Goal: Navigation & Orientation: Find specific page/section

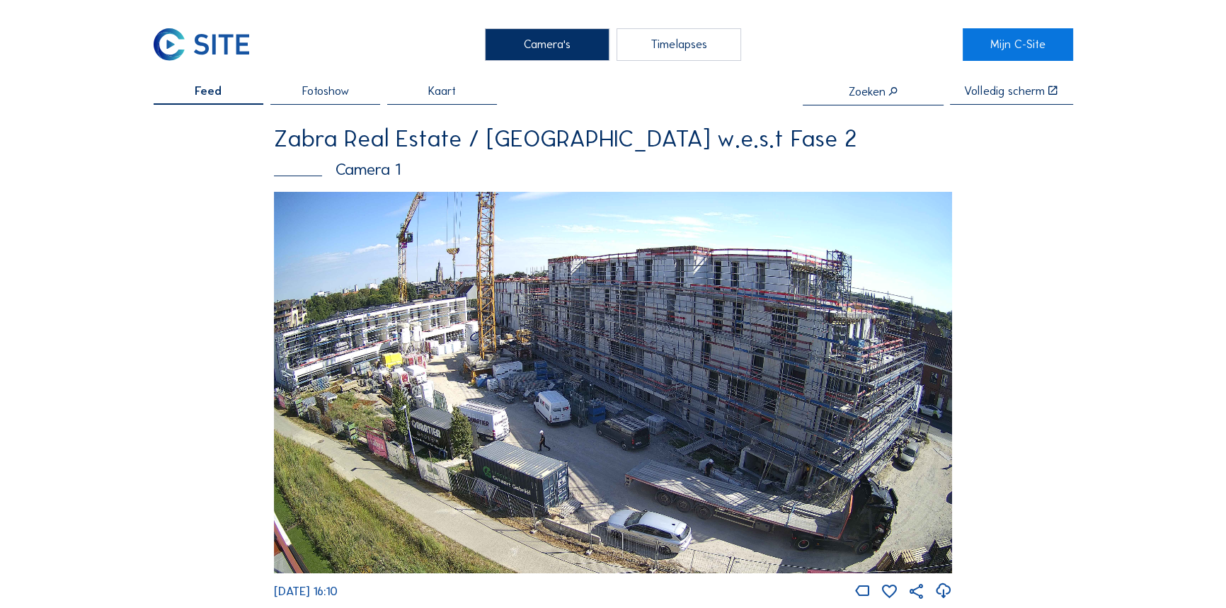
click at [437, 379] on img at bounding box center [613, 382] width 678 height 381
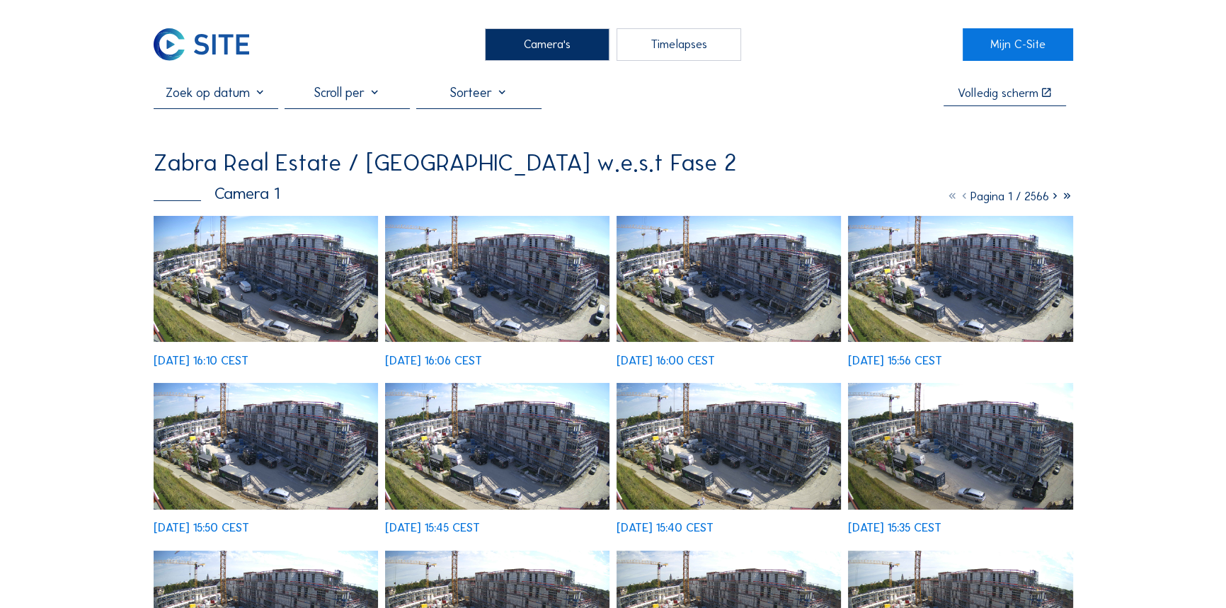
click at [259, 313] on img at bounding box center [266, 279] width 225 height 127
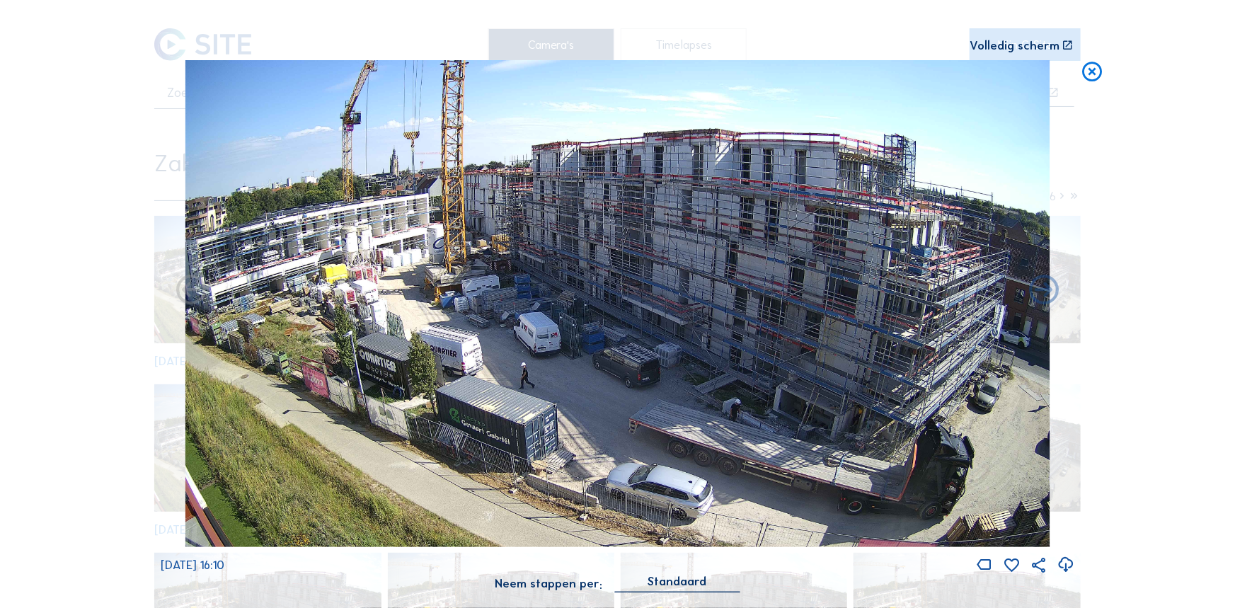
click at [1040, 299] on icon at bounding box center [1044, 290] width 35 height 35
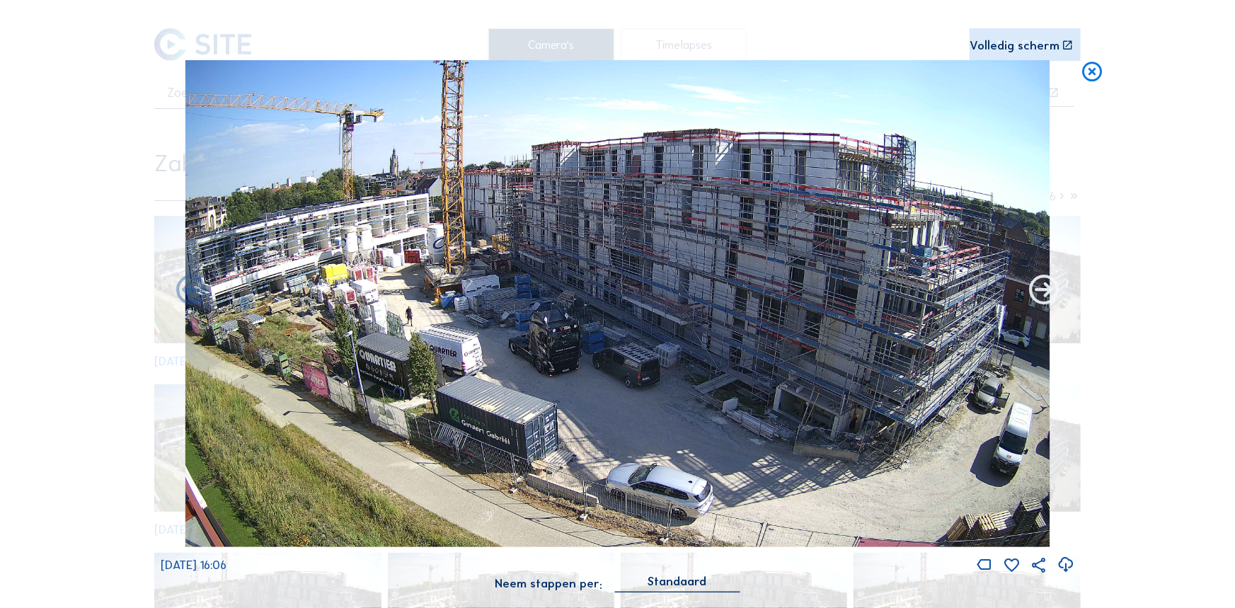
click at [1040, 299] on icon at bounding box center [1044, 290] width 35 height 35
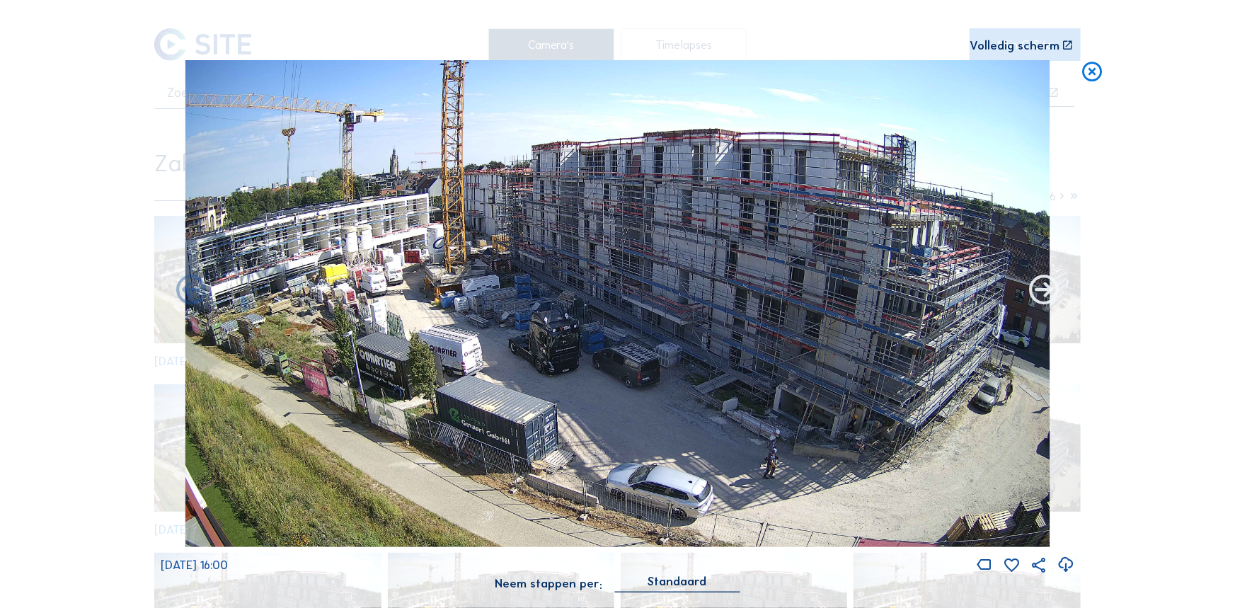
click at [1054, 291] on icon at bounding box center [1044, 290] width 35 height 35
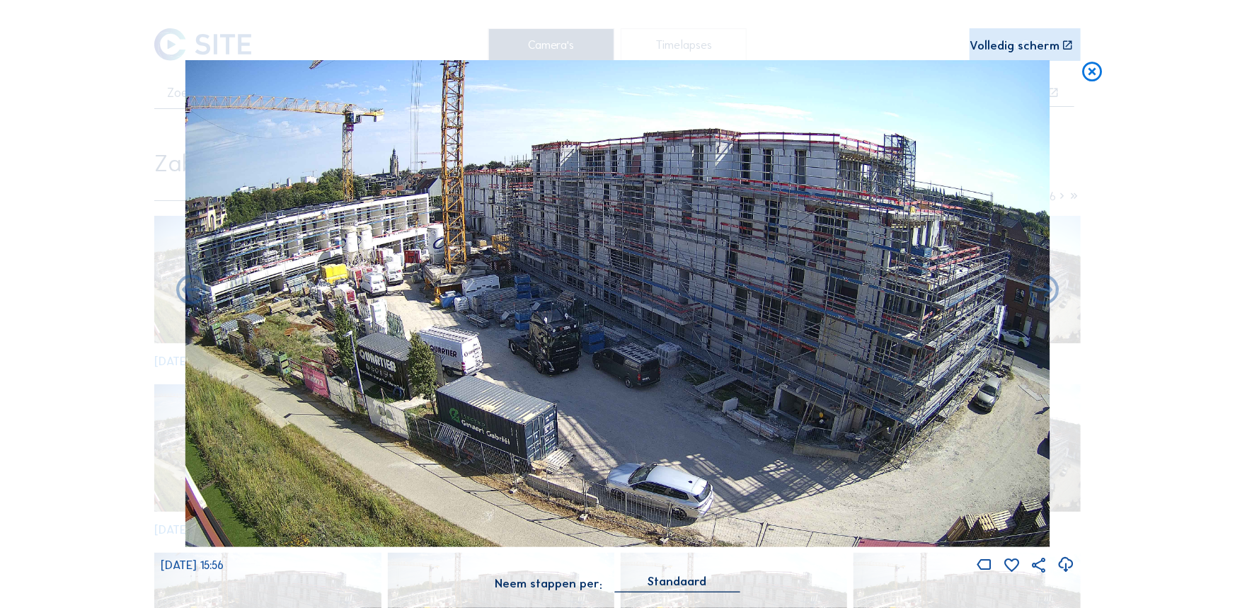
click at [1028, 272] on img at bounding box center [617, 303] width 865 height 486
click at [1045, 288] on icon at bounding box center [1044, 290] width 35 height 35
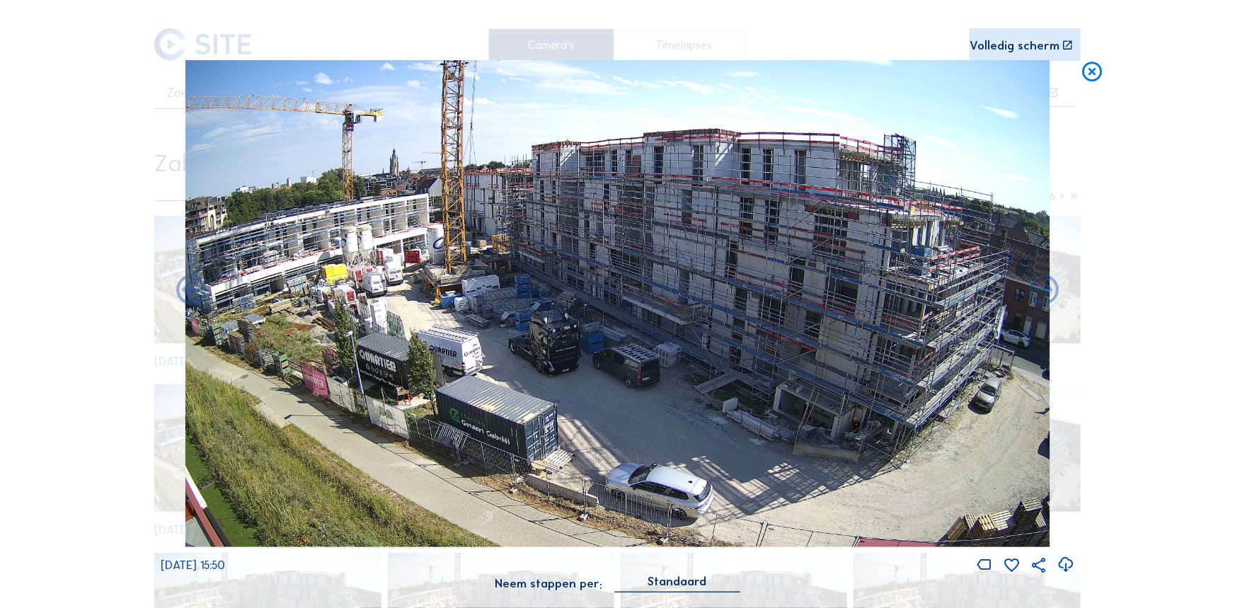
click at [1045, 288] on icon at bounding box center [1044, 290] width 35 height 35
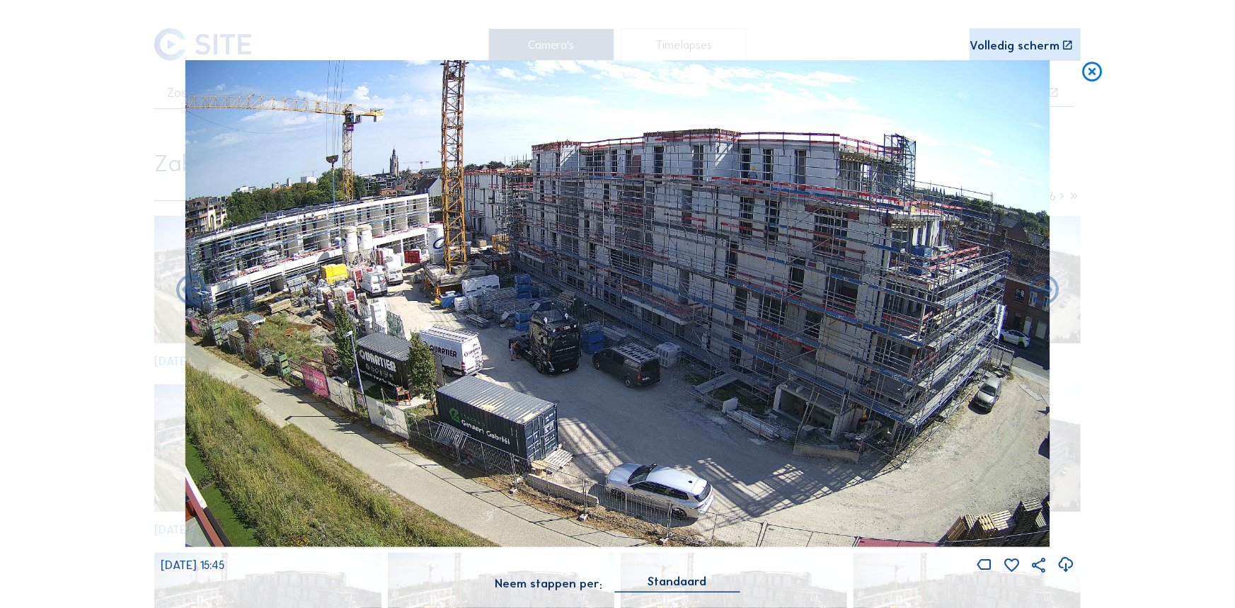
click at [1045, 288] on icon at bounding box center [1044, 290] width 35 height 35
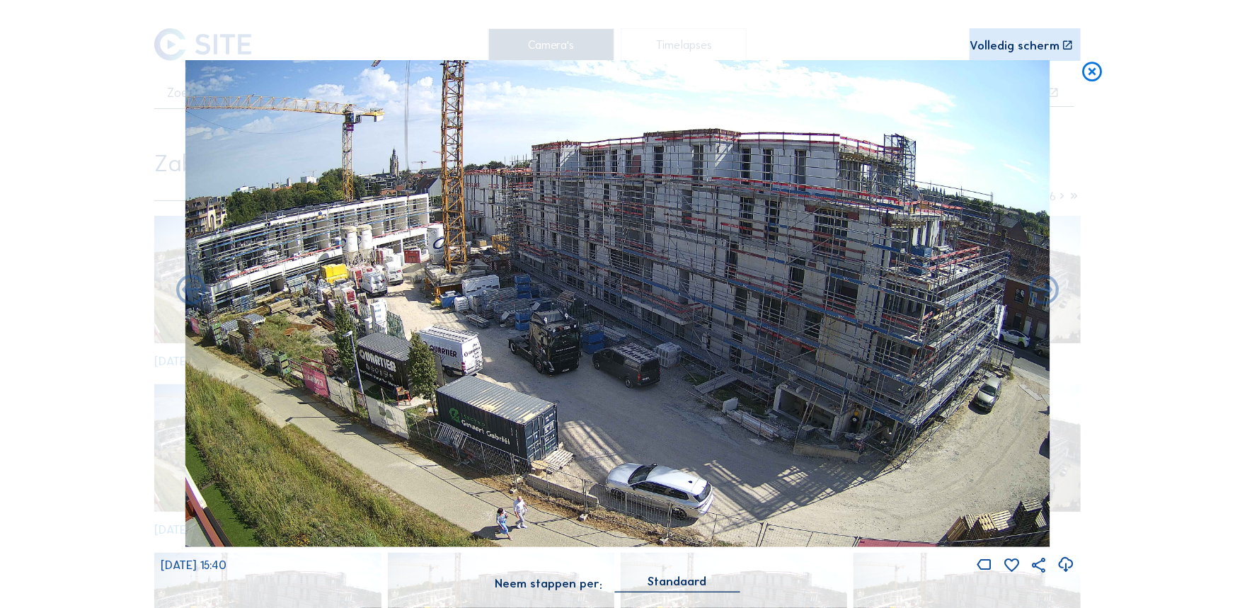
click at [1045, 288] on icon at bounding box center [1044, 290] width 35 height 35
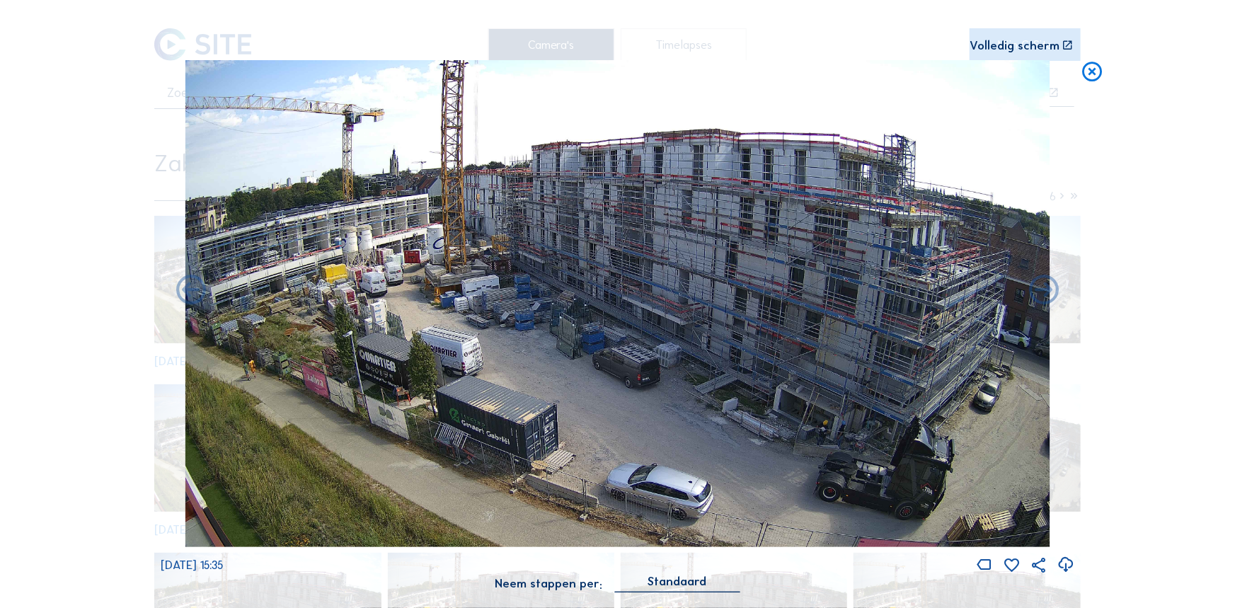
click at [1045, 288] on icon at bounding box center [1044, 290] width 35 height 35
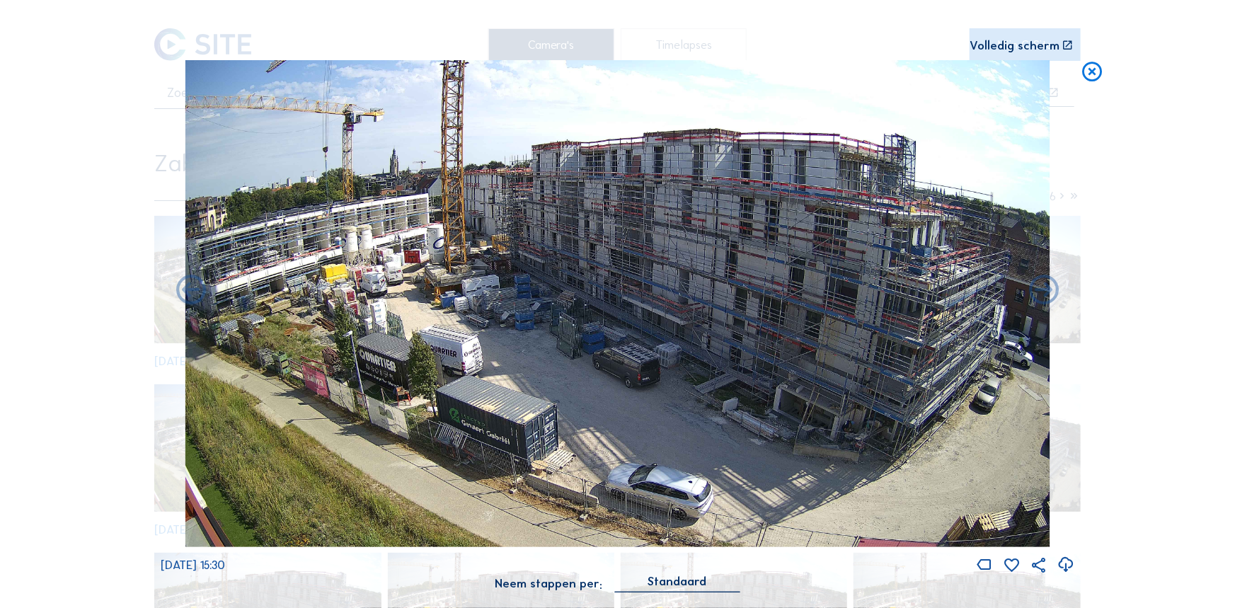
click at [1045, 288] on icon at bounding box center [1044, 290] width 35 height 35
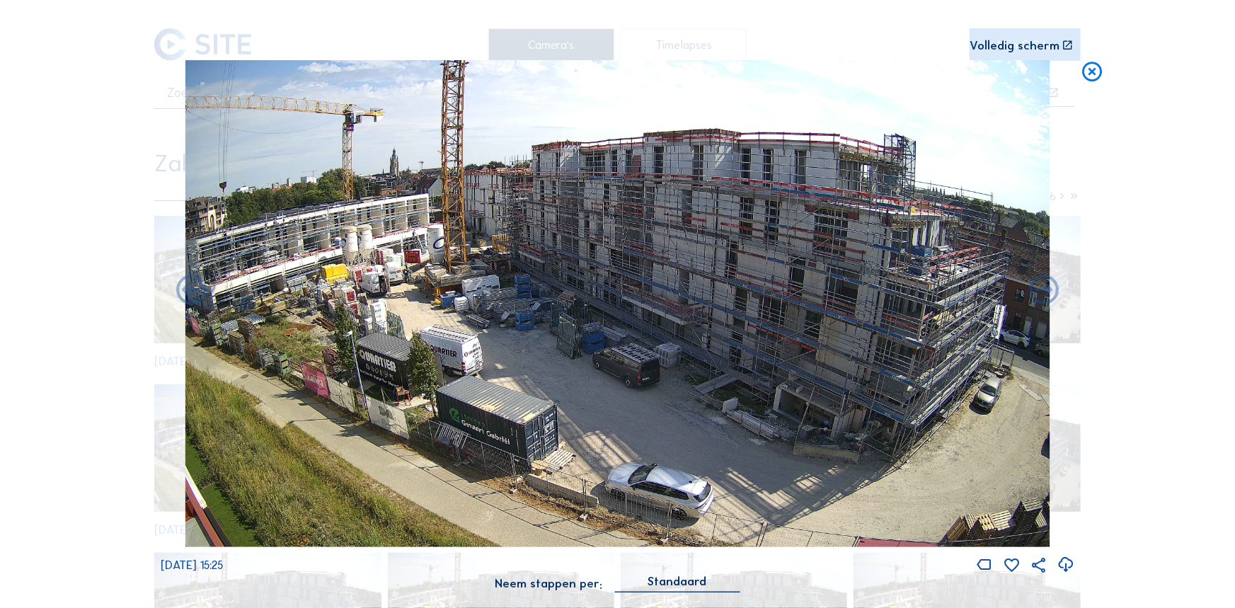
click at [1045, 288] on icon at bounding box center [1044, 290] width 35 height 35
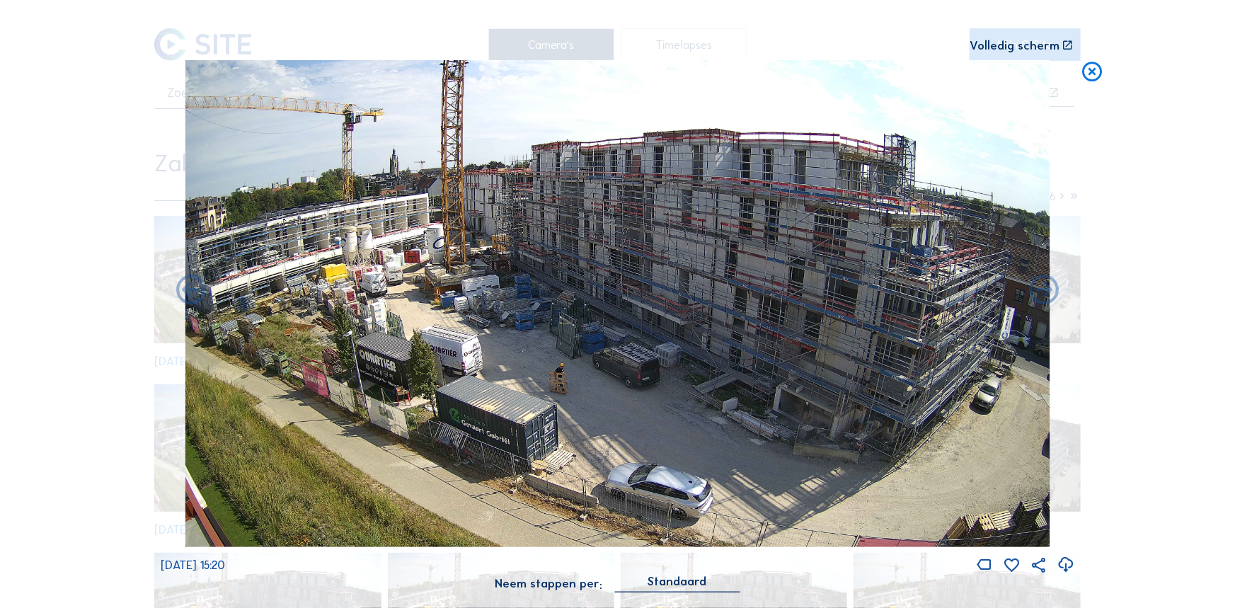
click at [1045, 288] on icon at bounding box center [1044, 290] width 35 height 35
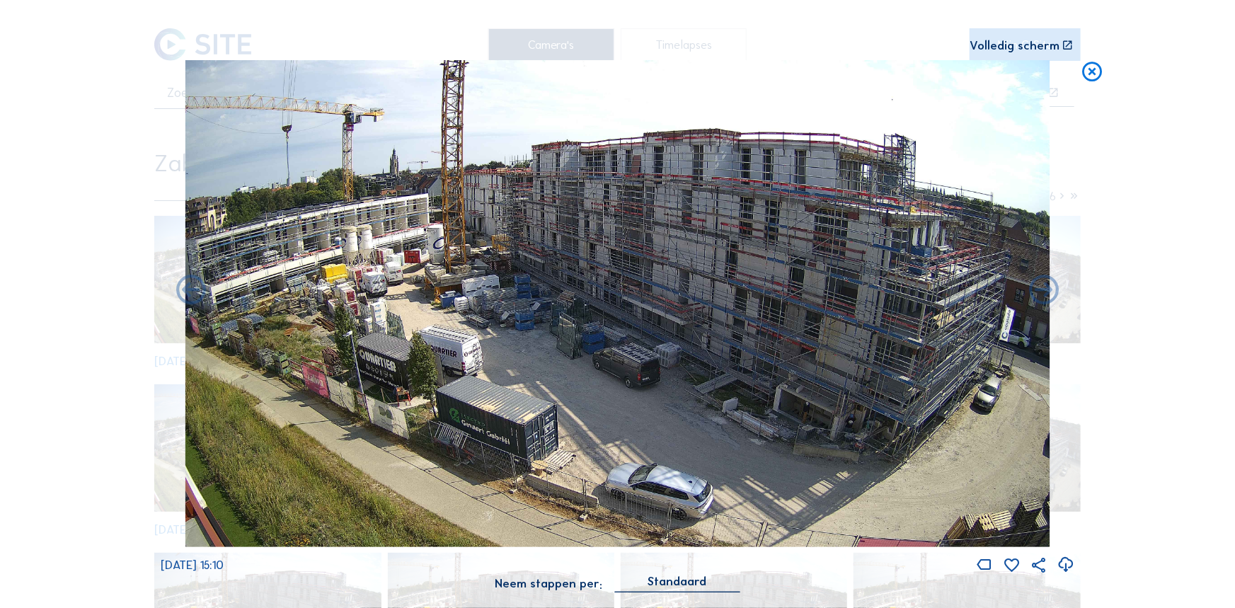
click at [1090, 77] on icon at bounding box center [1093, 72] width 24 height 25
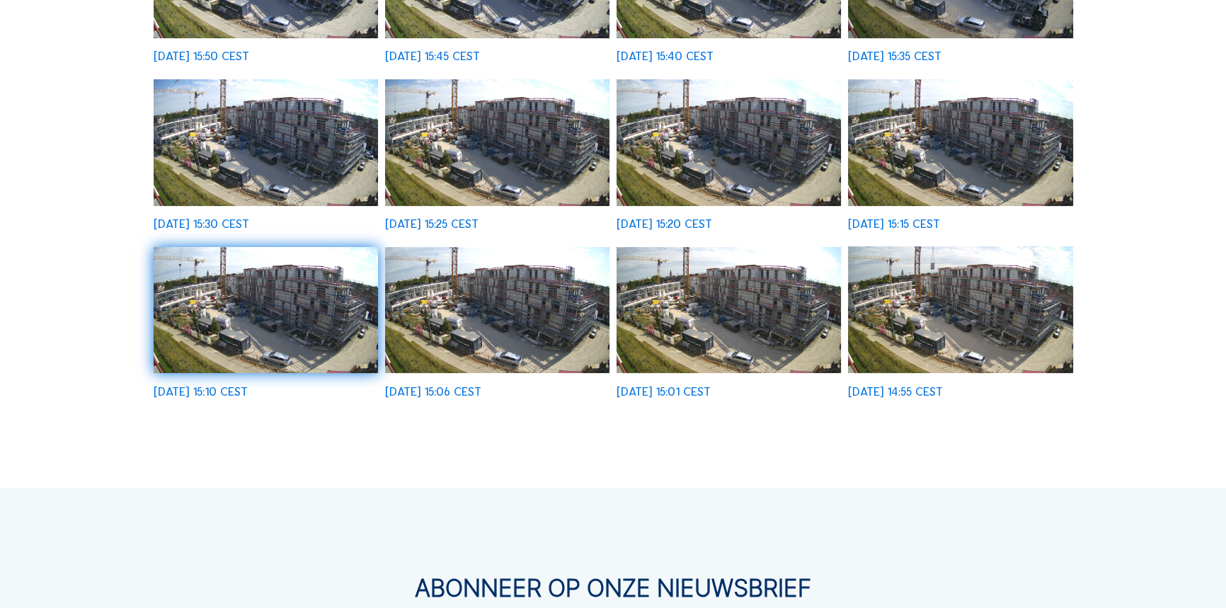
scroll to position [478, 0]
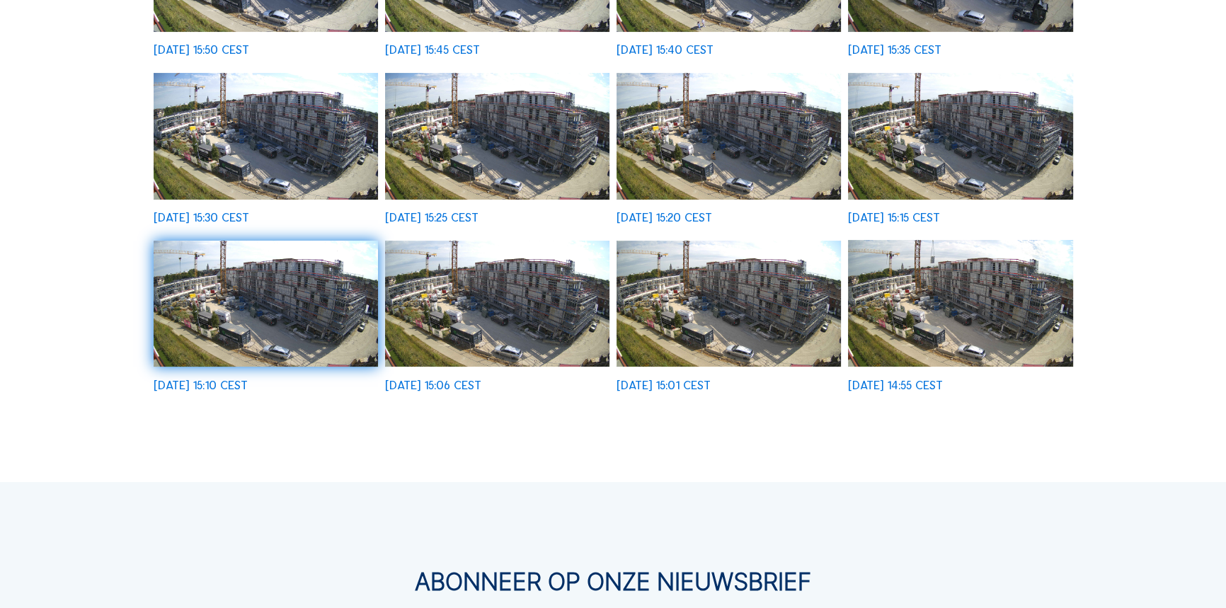
click at [943, 311] on img at bounding box center [960, 303] width 225 height 127
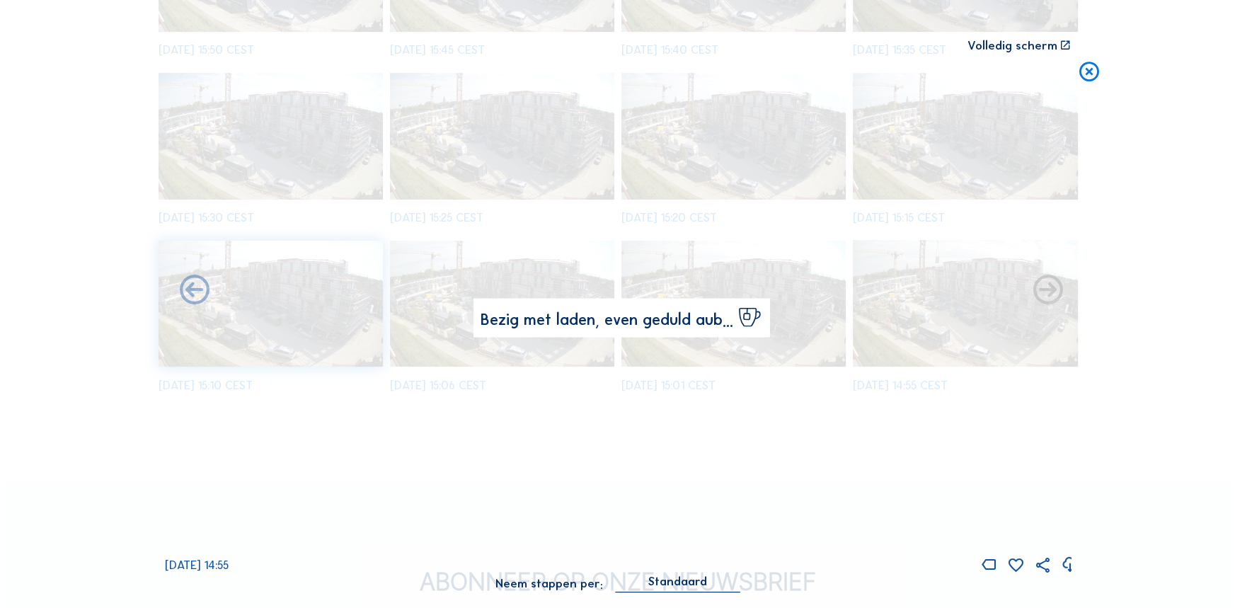
scroll to position [479, 0]
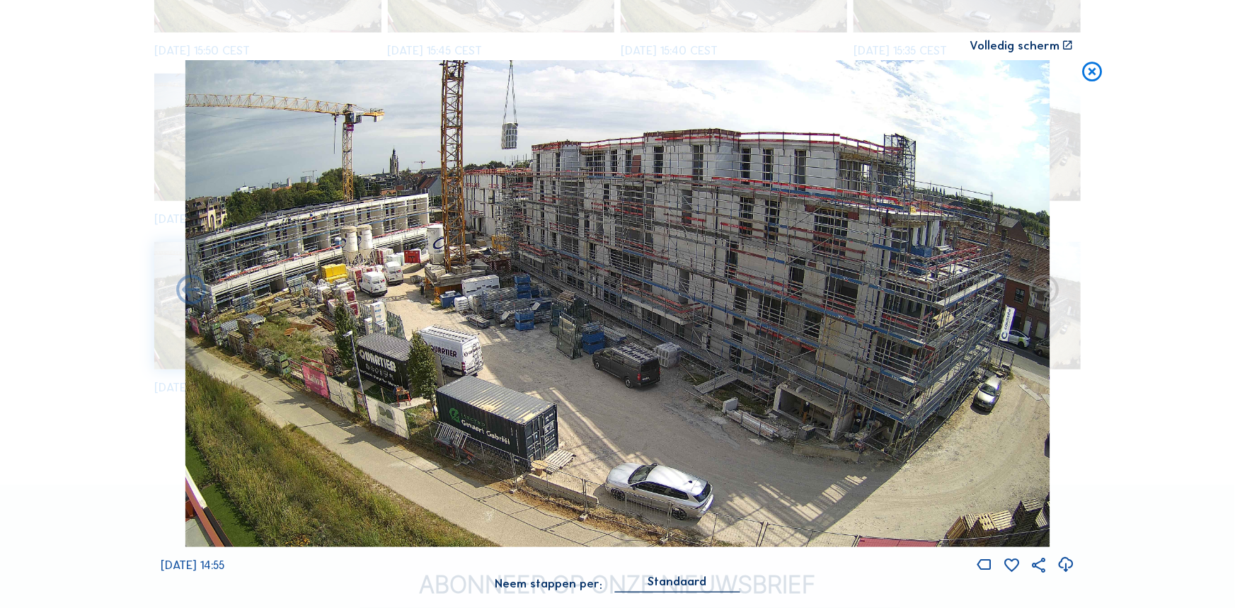
click at [1094, 72] on icon at bounding box center [1093, 72] width 24 height 25
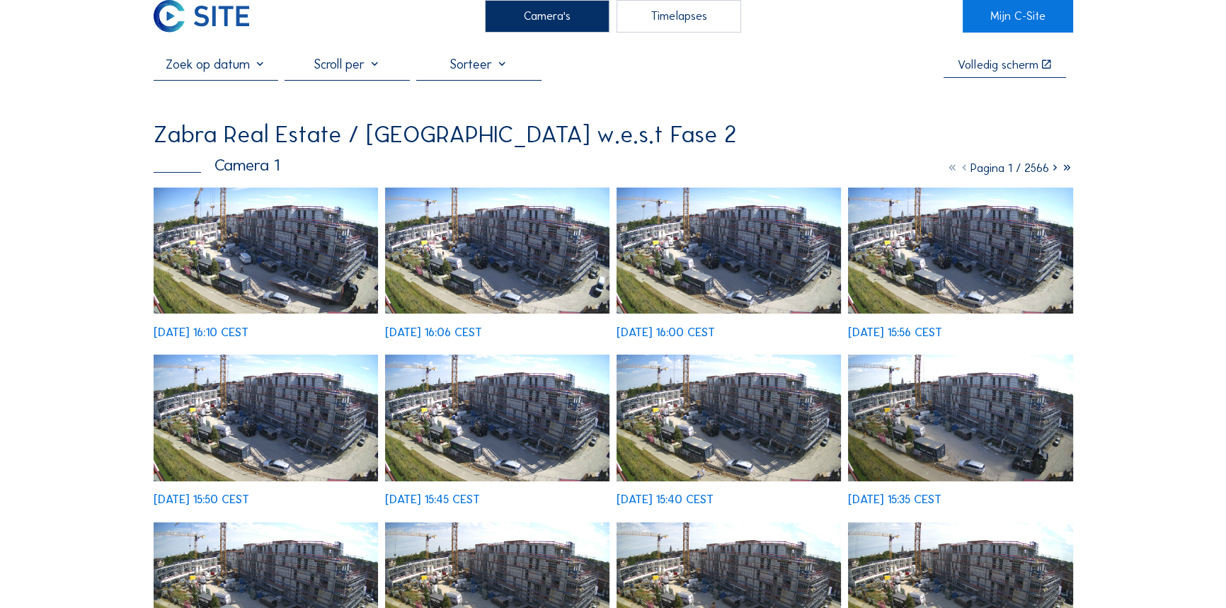
scroll to position [0, 0]
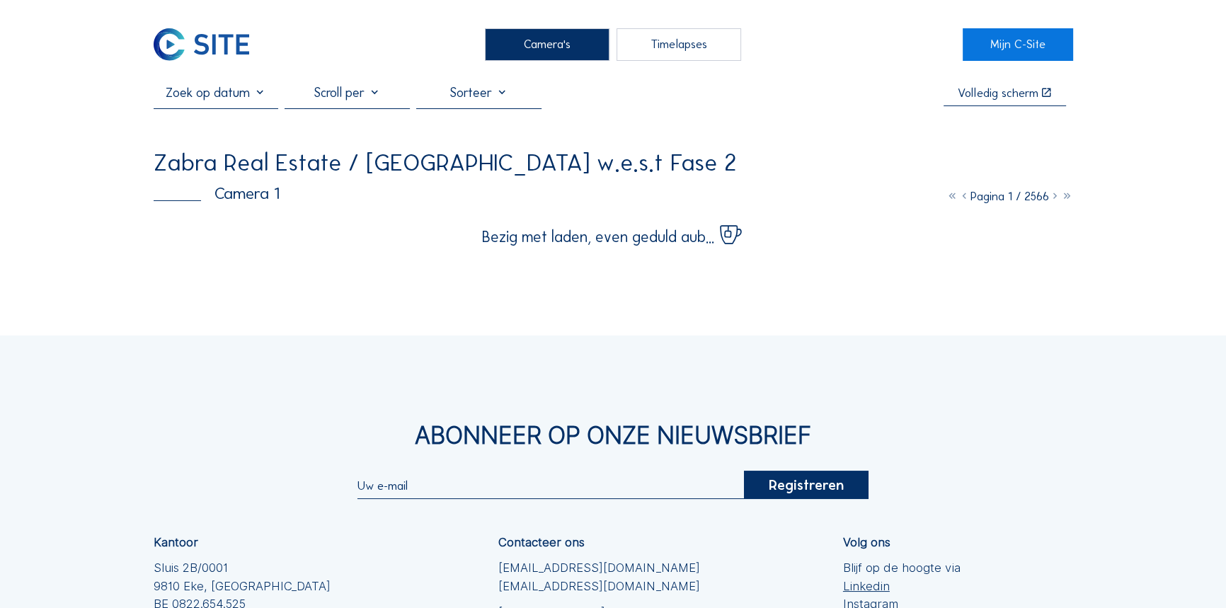
click at [1051, 200] on icon at bounding box center [1055, 196] width 12 height 14
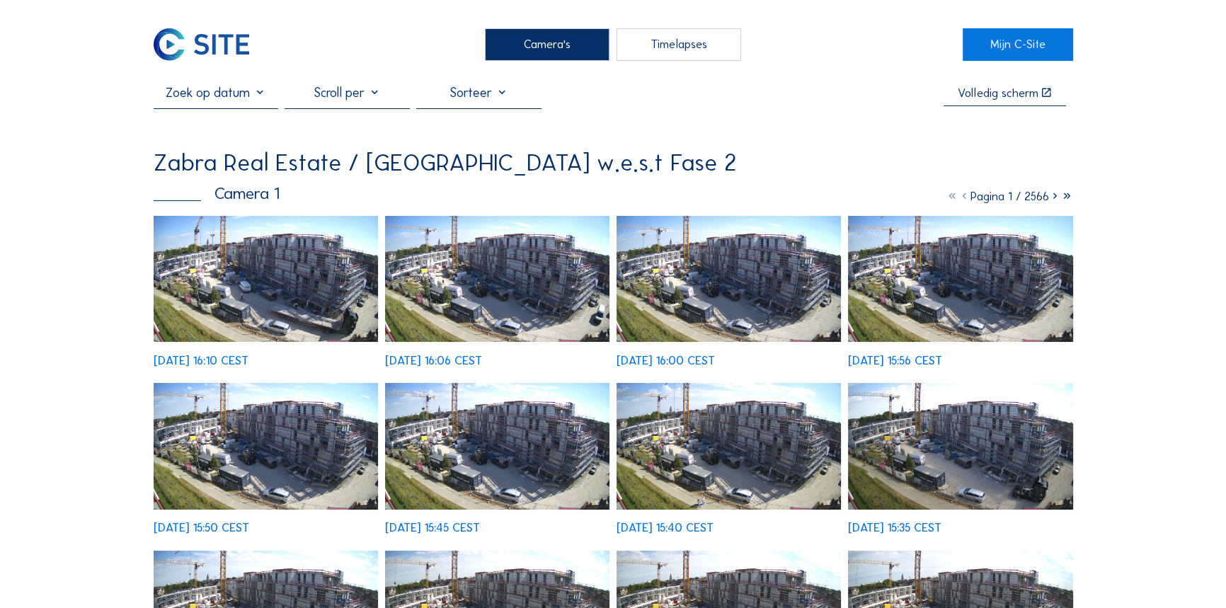
click at [1053, 198] on icon at bounding box center [1055, 196] width 12 height 14
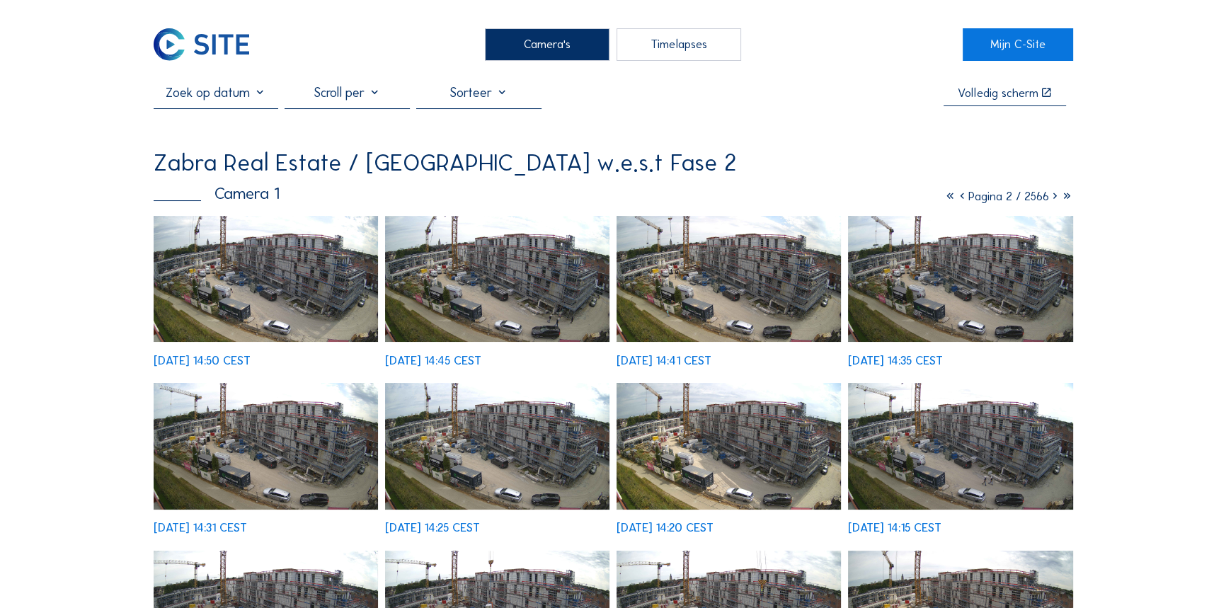
click at [921, 246] on img at bounding box center [960, 279] width 225 height 127
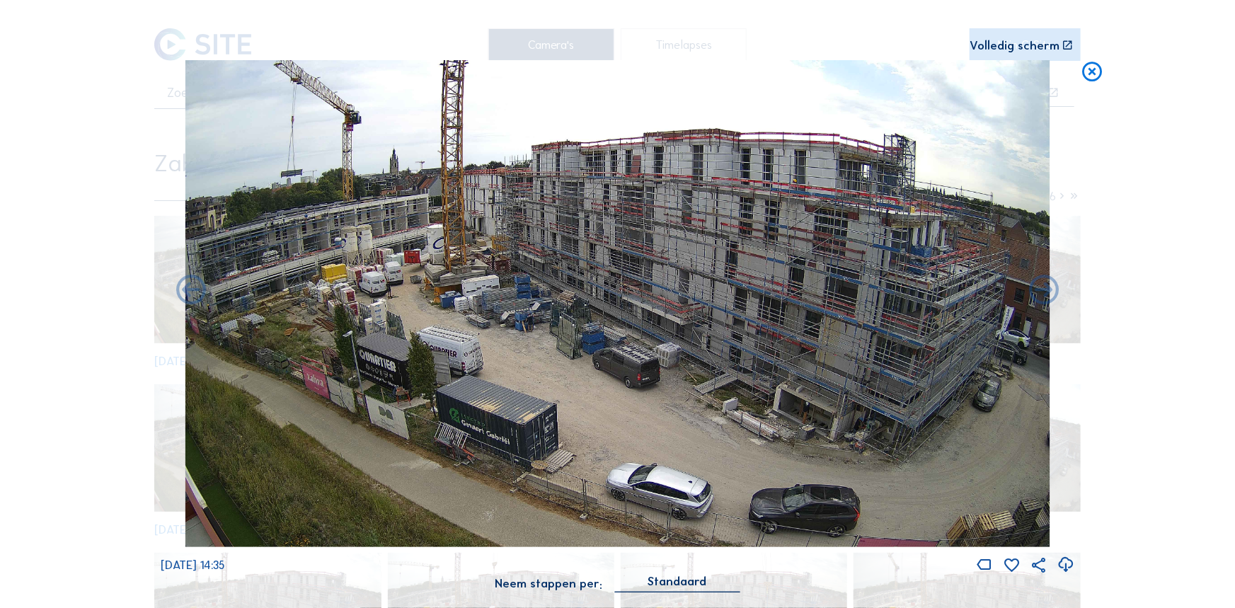
click at [1087, 74] on icon at bounding box center [1093, 72] width 24 height 25
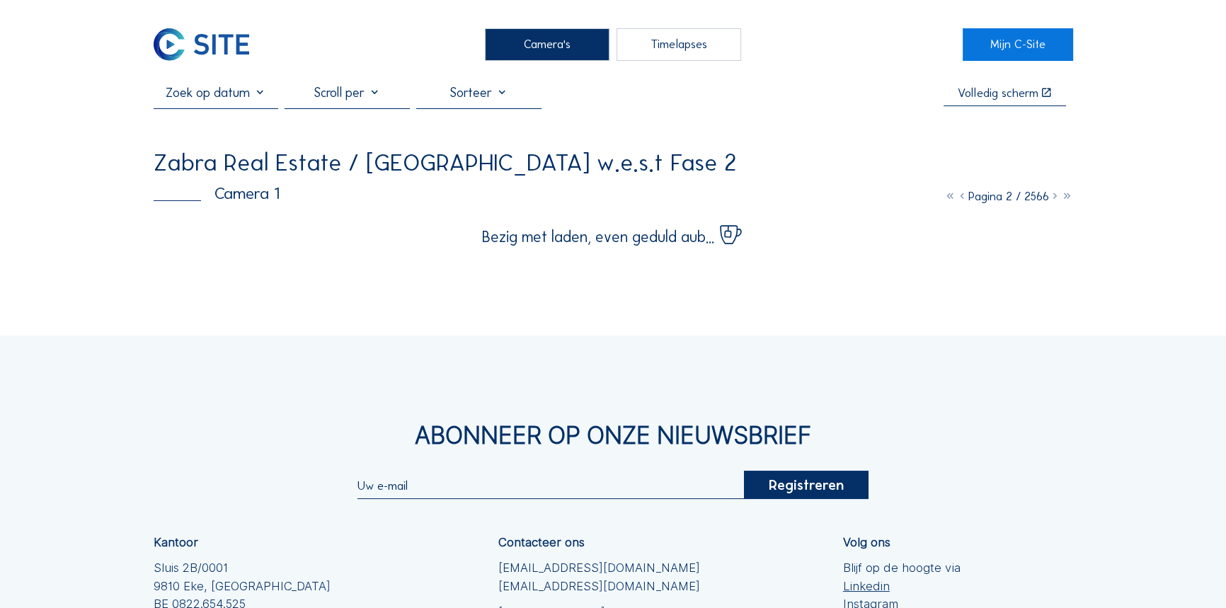
click at [1052, 198] on icon at bounding box center [1055, 196] width 12 height 14
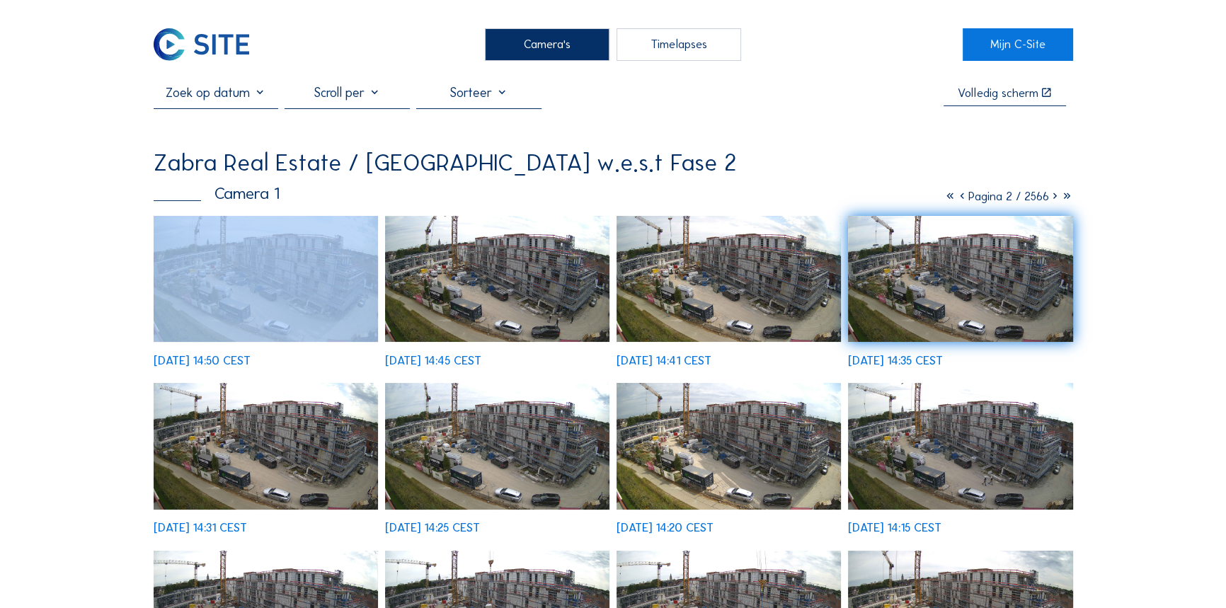
click at [1052, 198] on icon at bounding box center [1055, 196] width 12 height 14
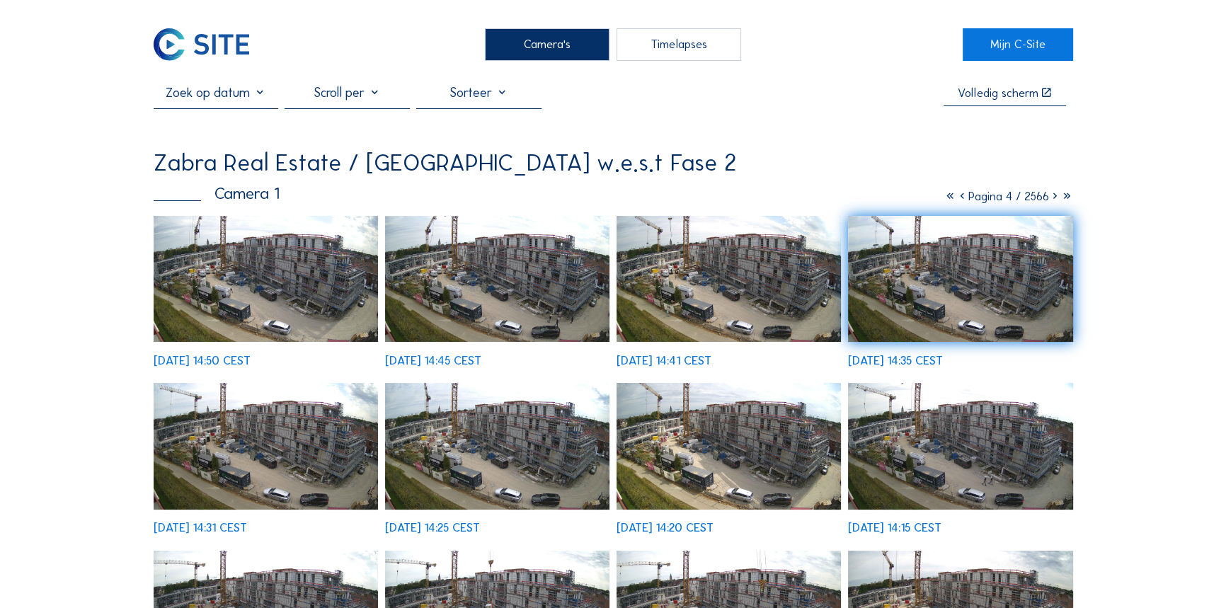
click at [1052, 198] on icon at bounding box center [1055, 196] width 12 height 14
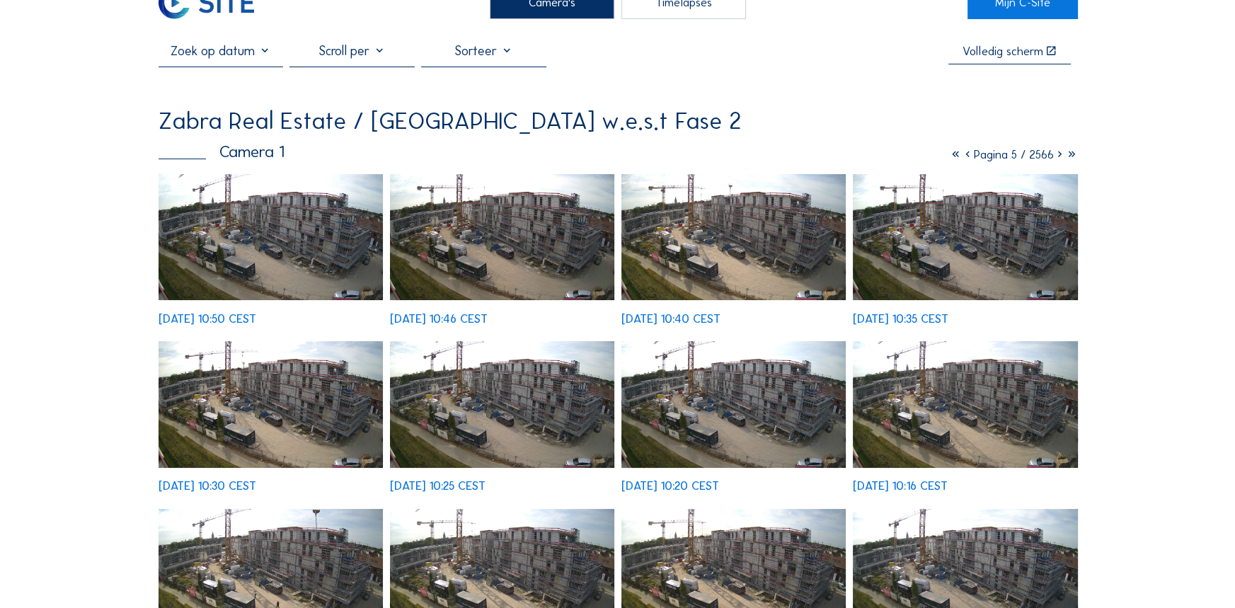
scroll to position [64, 0]
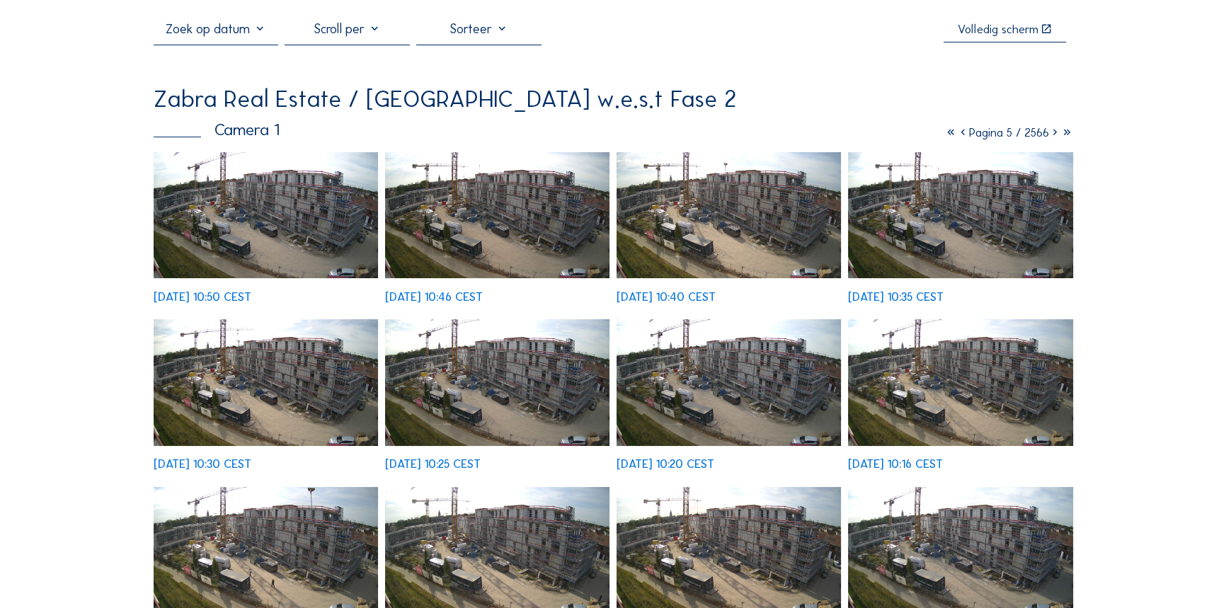
click at [672, 355] on img at bounding box center [728, 382] width 225 height 127
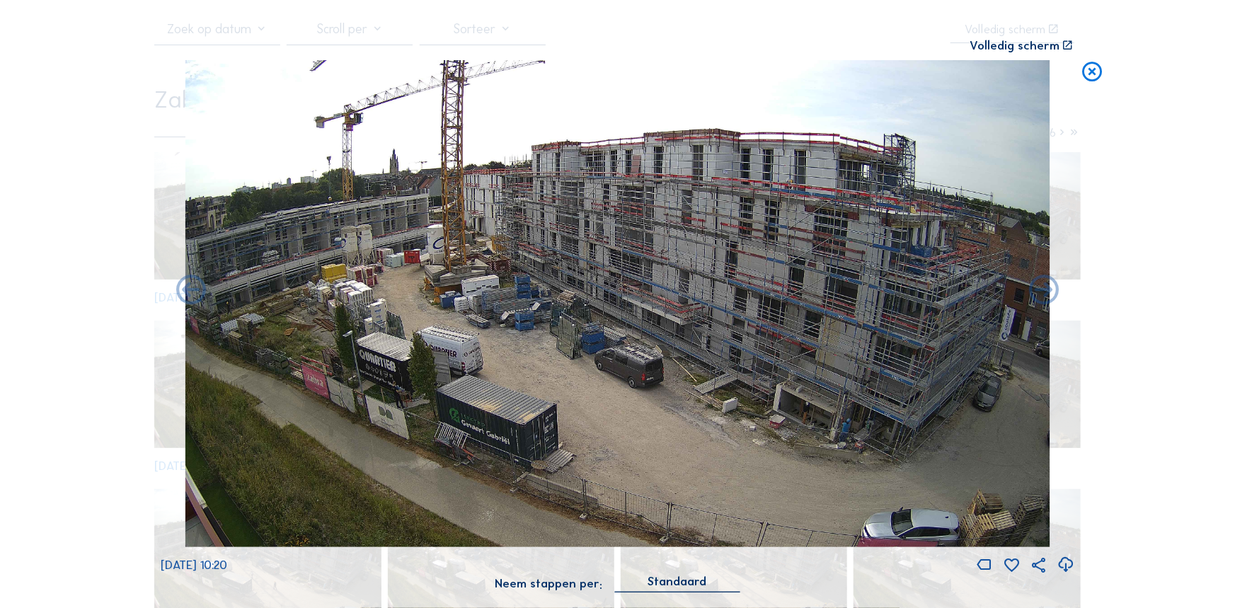
click at [1093, 73] on icon at bounding box center [1093, 72] width 24 height 25
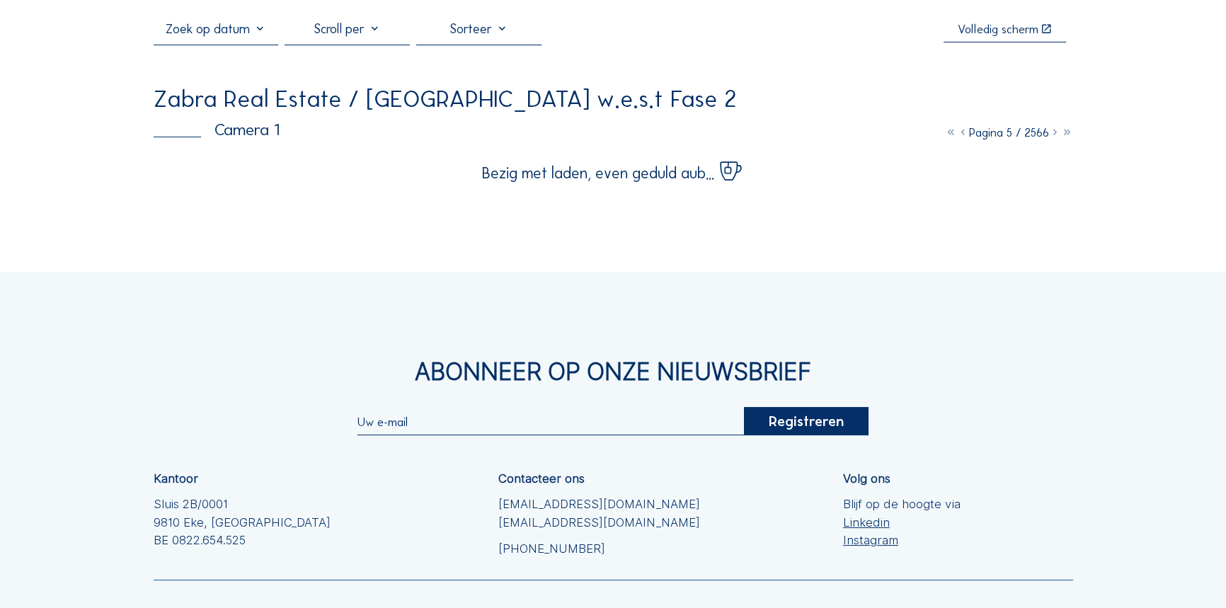
click at [957, 133] on icon at bounding box center [963, 132] width 12 height 14
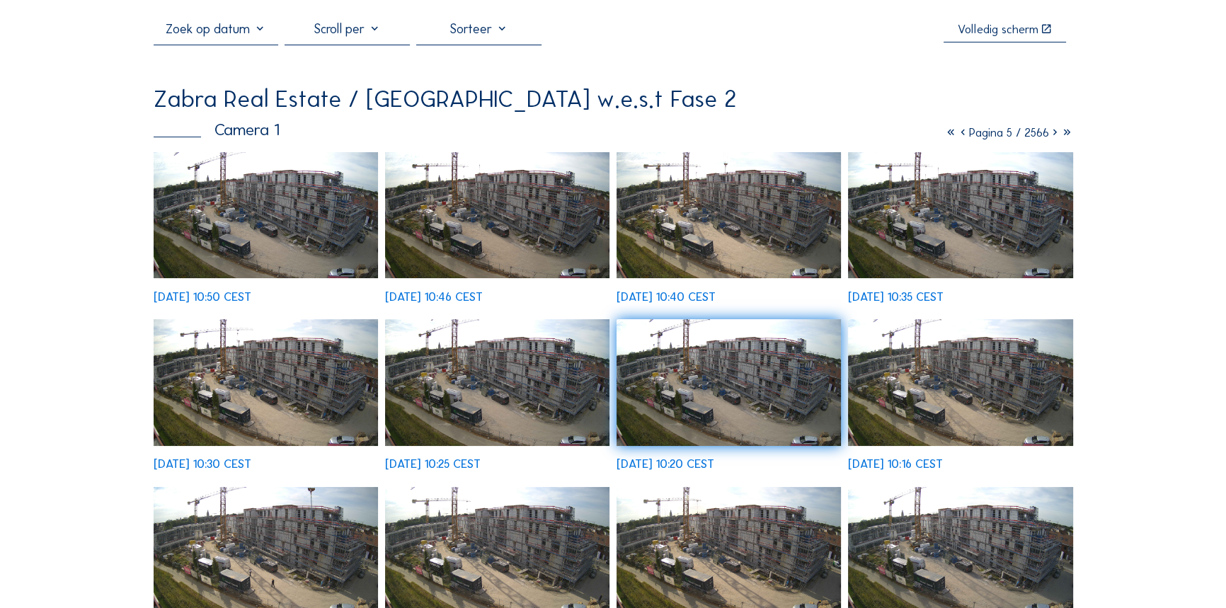
click at [957, 135] on icon at bounding box center [963, 132] width 12 height 14
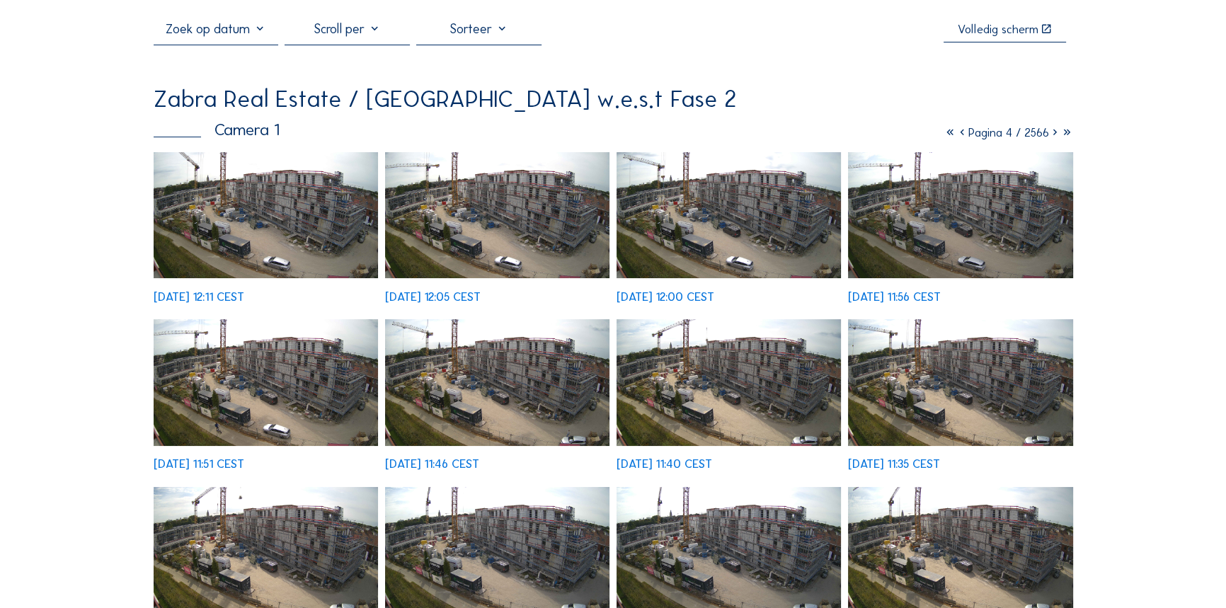
click at [652, 192] on img at bounding box center [728, 215] width 225 height 127
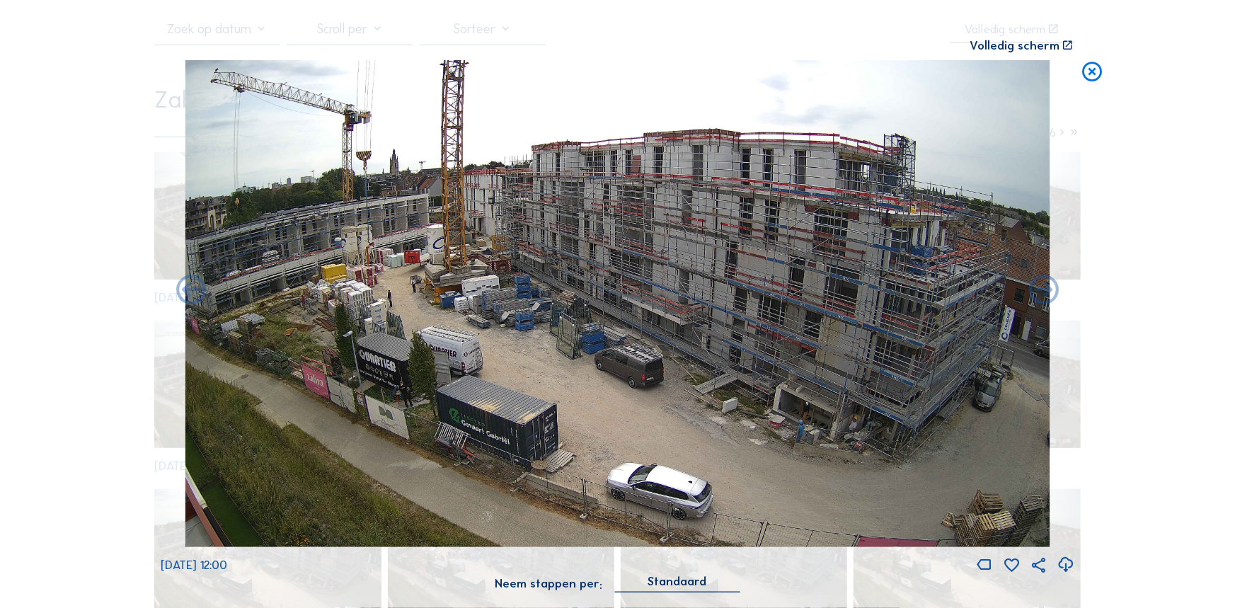
click at [1077, 76] on div "Scroll om door de tijd te reizen | Druk op de 'Alt'-knop + scroll om te Zoomen …" at bounding box center [617, 304] width 1235 height 608
click at [1083, 76] on icon at bounding box center [1093, 72] width 24 height 25
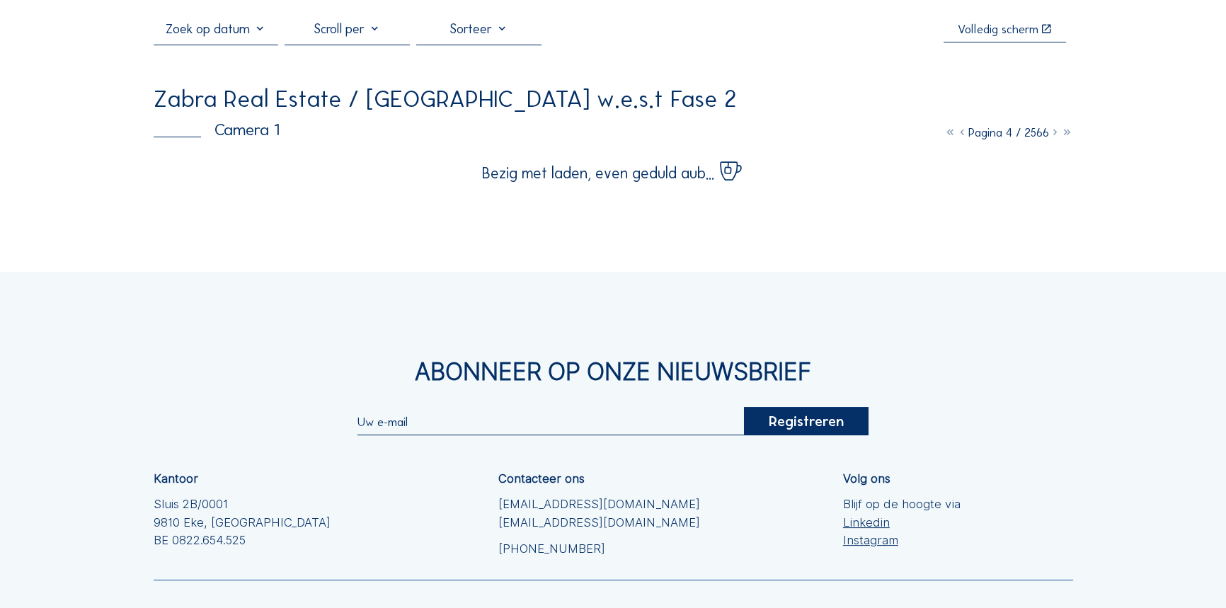
click at [956, 134] on icon at bounding box center [962, 132] width 12 height 14
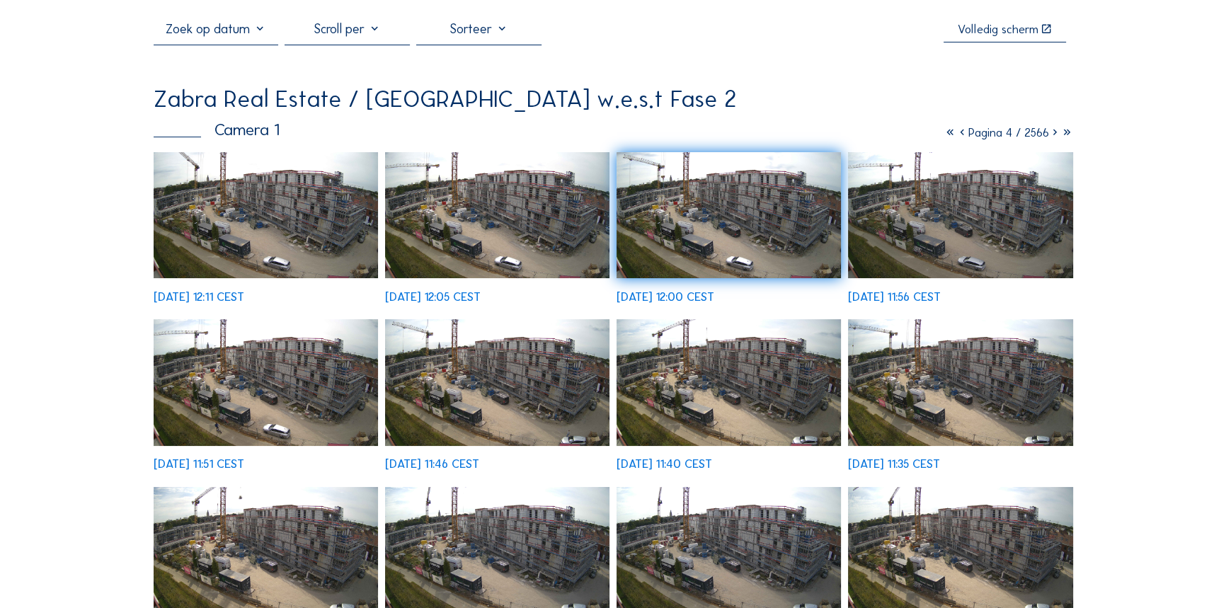
click at [956, 135] on icon at bounding box center [962, 132] width 12 height 14
click at [878, 106] on div "Zabra Real Estate / [GEOGRAPHIC_DATA] w.e.s.t Fase 2" at bounding box center [613, 99] width 919 height 24
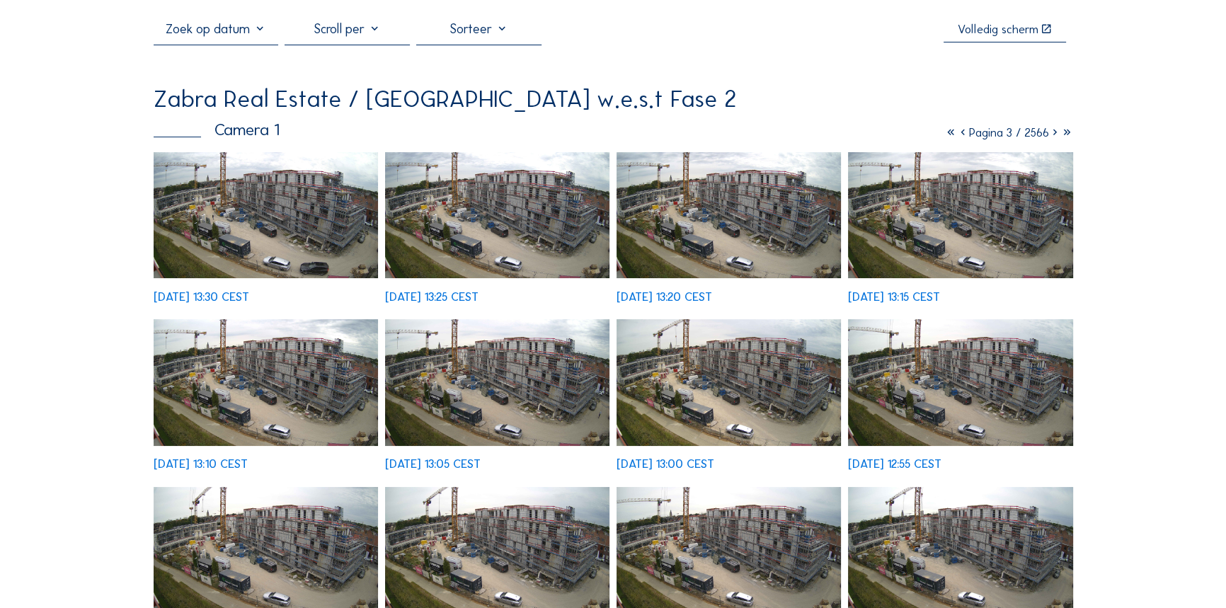
click at [957, 132] on icon at bounding box center [963, 132] width 12 height 14
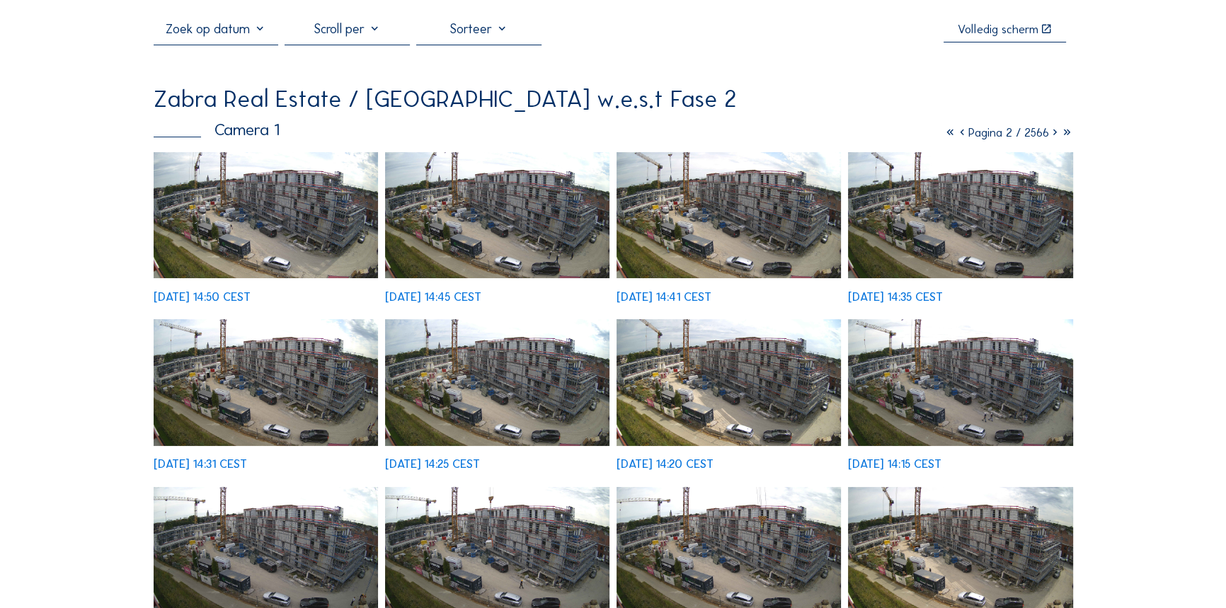
click at [519, 365] on img at bounding box center [497, 382] width 225 height 127
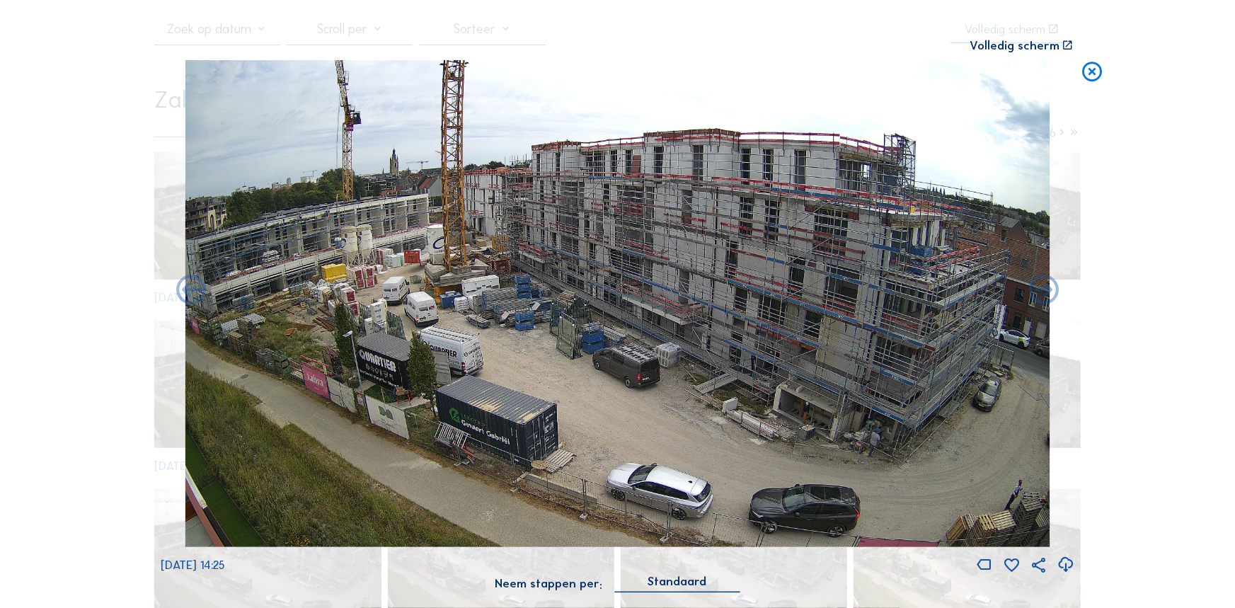
click at [410, 299] on img at bounding box center [617, 303] width 865 height 486
click at [410, 298] on img at bounding box center [617, 303] width 865 height 486
click at [183, 294] on icon at bounding box center [190, 290] width 35 height 35
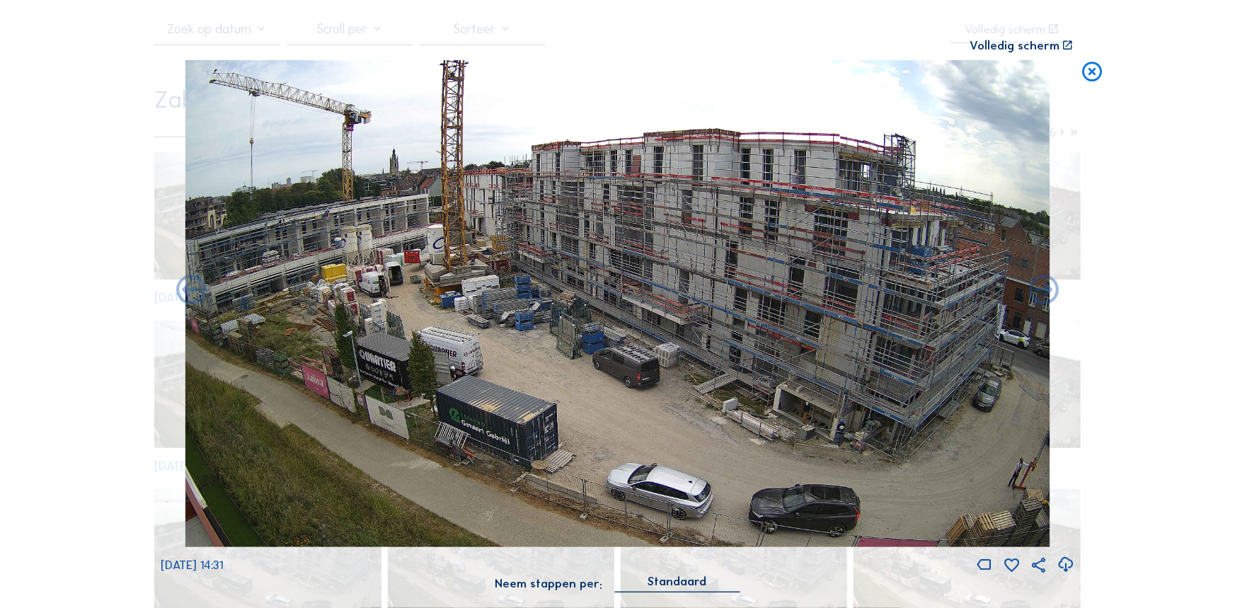
click at [183, 294] on icon at bounding box center [190, 290] width 35 height 35
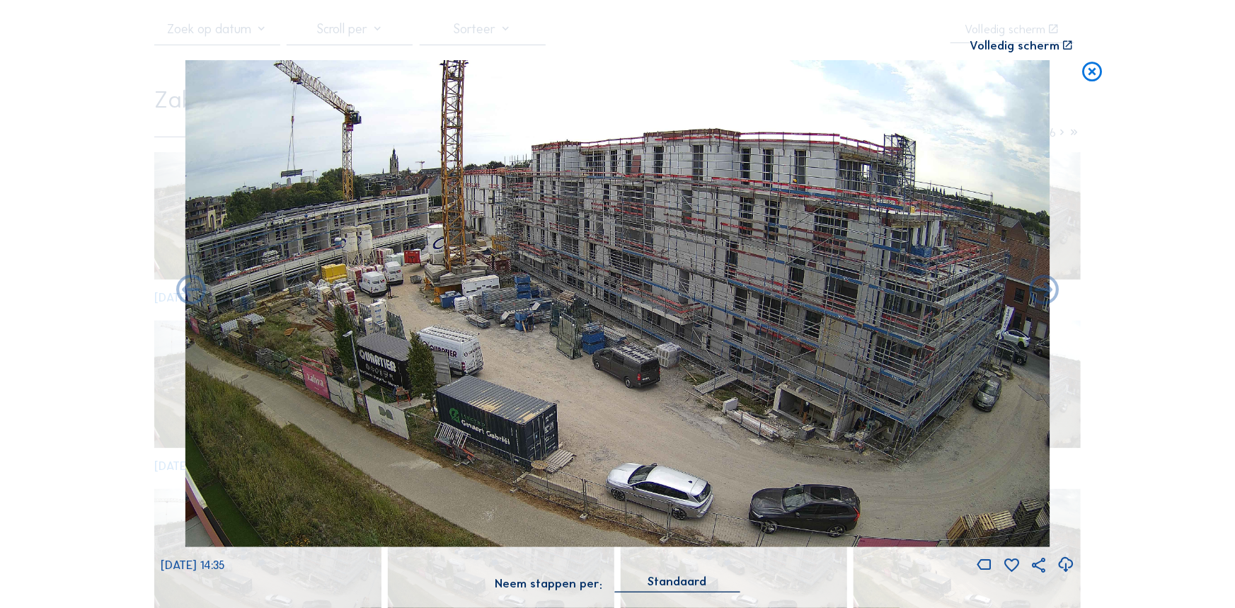
click at [183, 294] on icon at bounding box center [190, 290] width 35 height 35
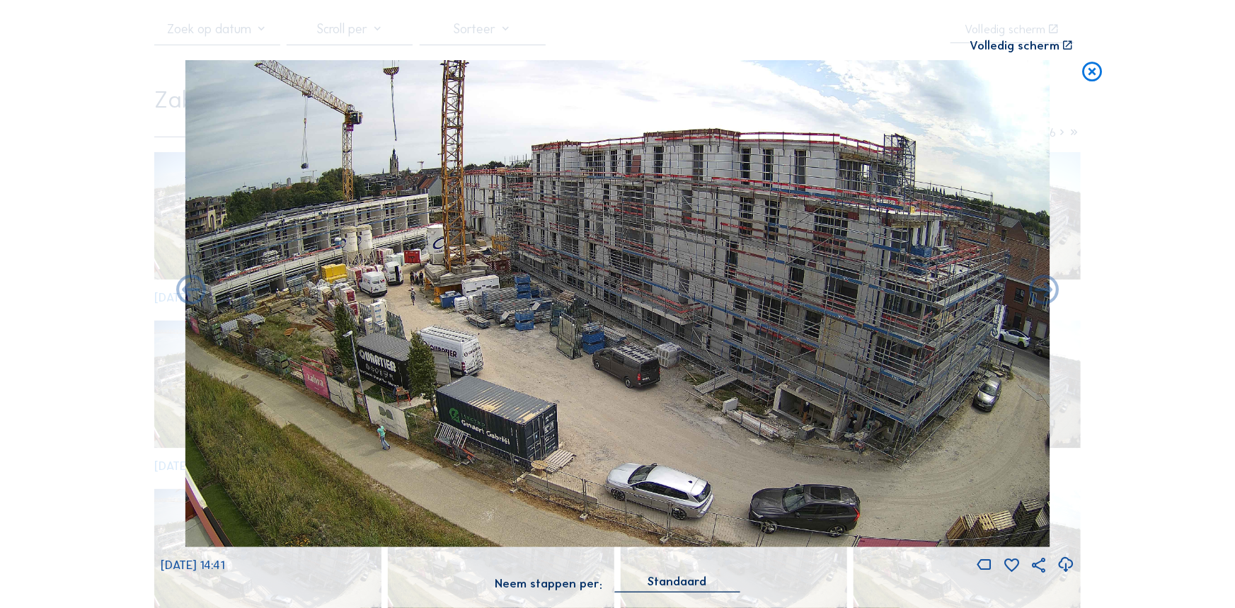
click at [183, 294] on icon at bounding box center [190, 290] width 35 height 35
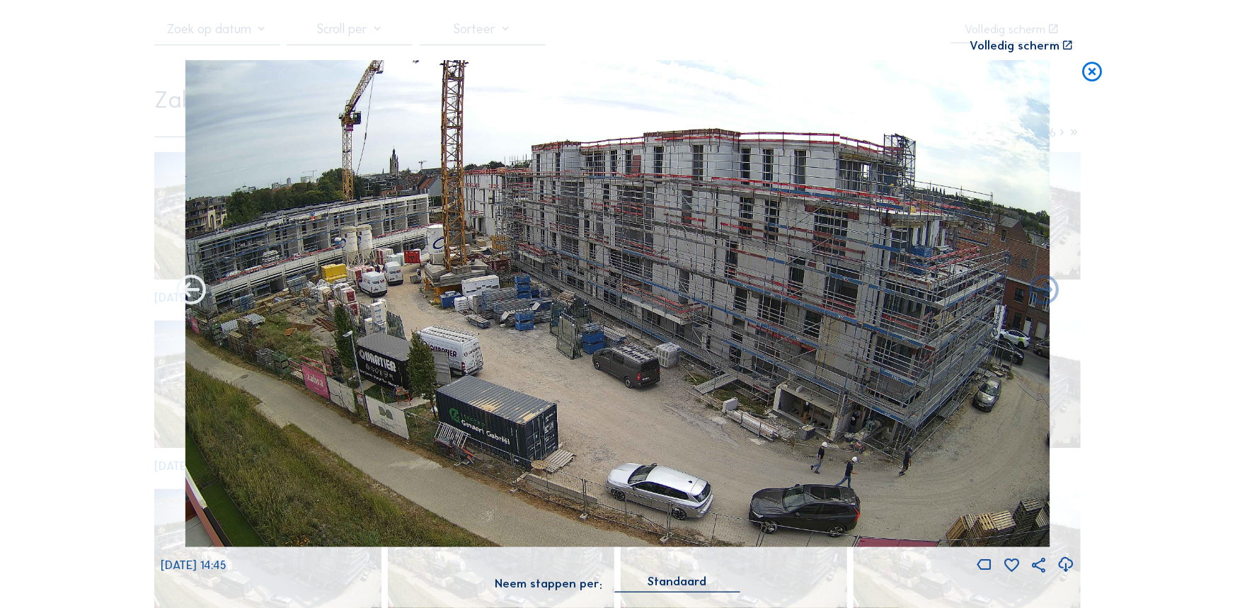
click at [176, 291] on icon at bounding box center [190, 290] width 35 height 35
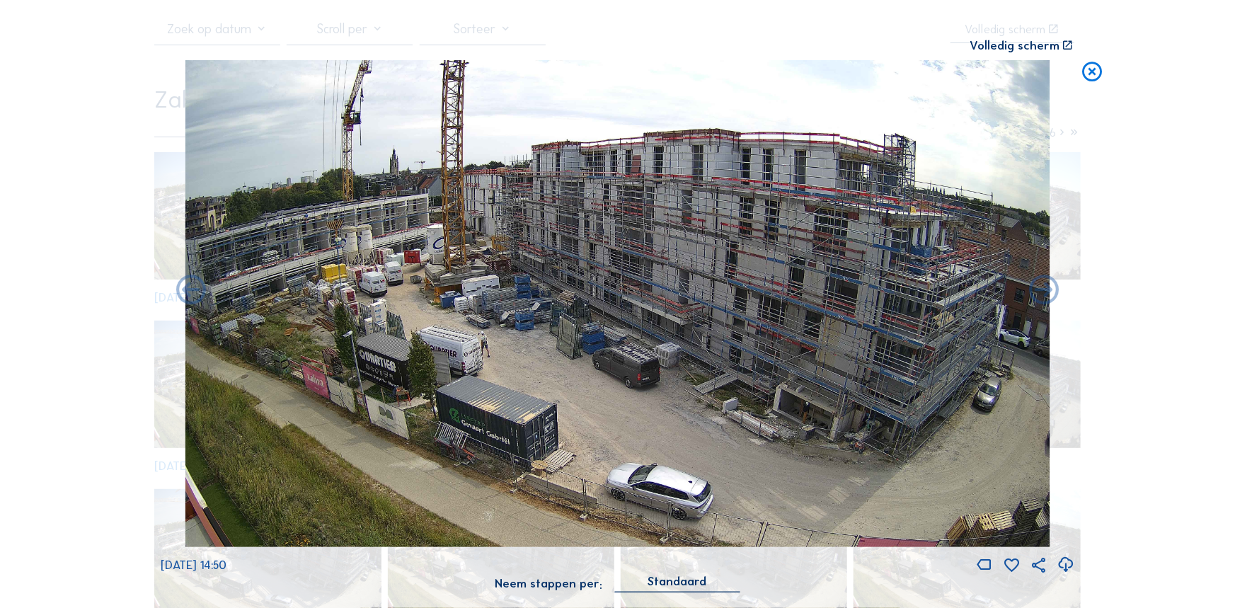
click at [1091, 63] on icon at bounding box center [1093, 72] width 24 height 25
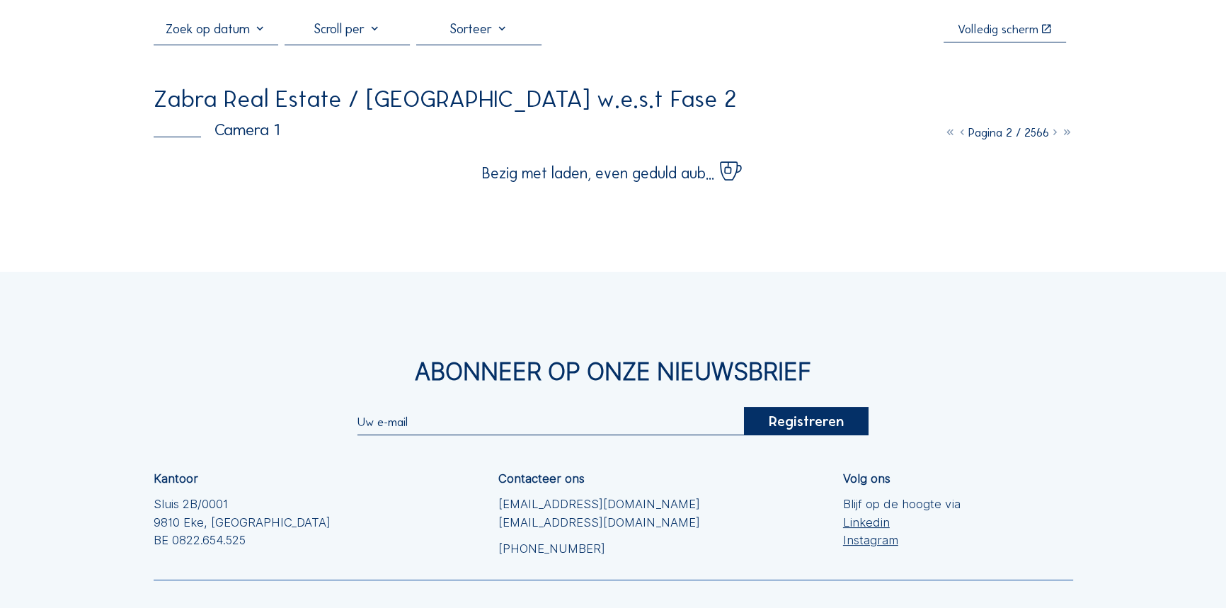
click at [956, 133] on icon at bounding box center [962, 132] width 12 height 14
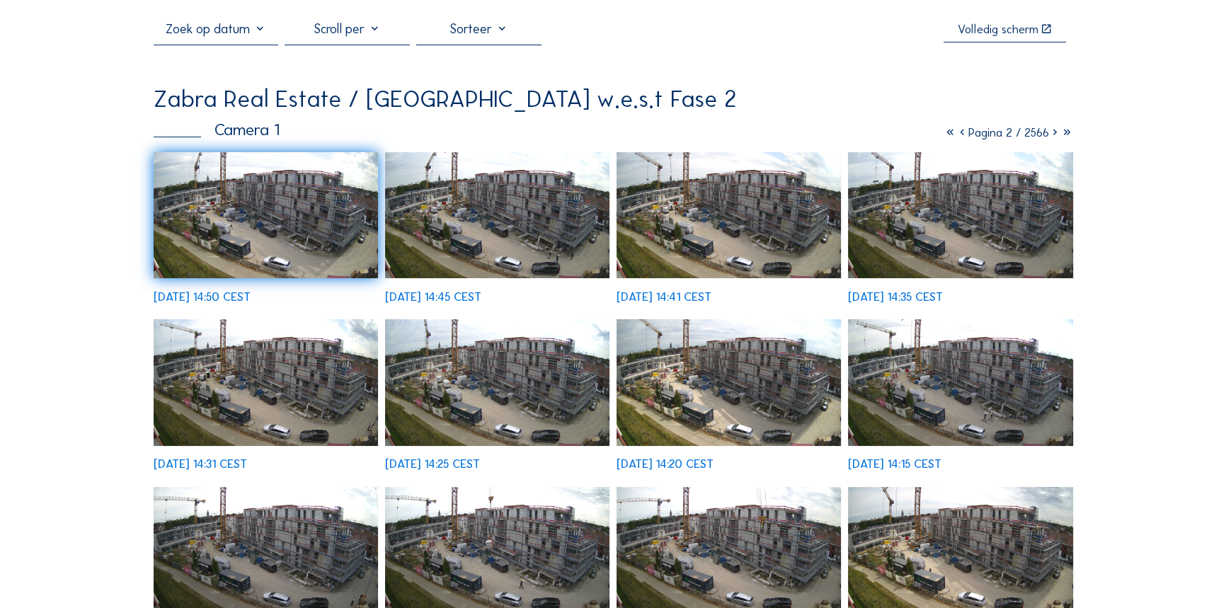
click at [956, 130] on icon at bounding box center [962, 132] width 12 height 14
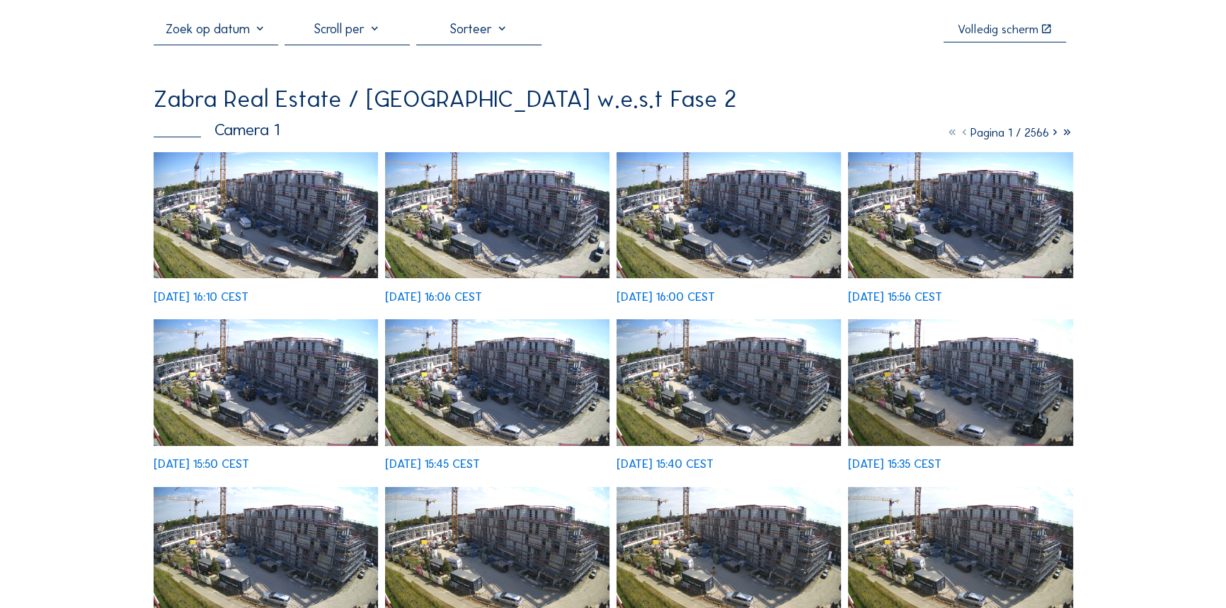
click at [200, 215] on img at bounding box center [266, 215] width 225 height 127
